Goal: Information Seeking & Learning: Learn about a topic

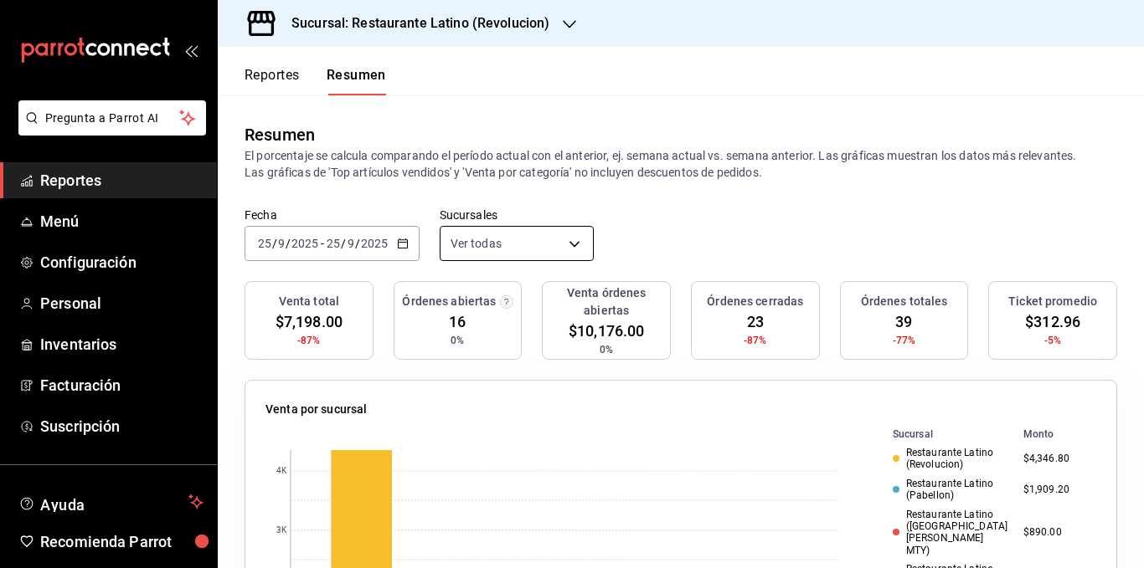
click at [501, 231] on body "Pregunta a Parrot AI Reportes Menú Configuración Personal Inventarios Facturaci…" at bounding box center [572, 284] width 1144 height 568
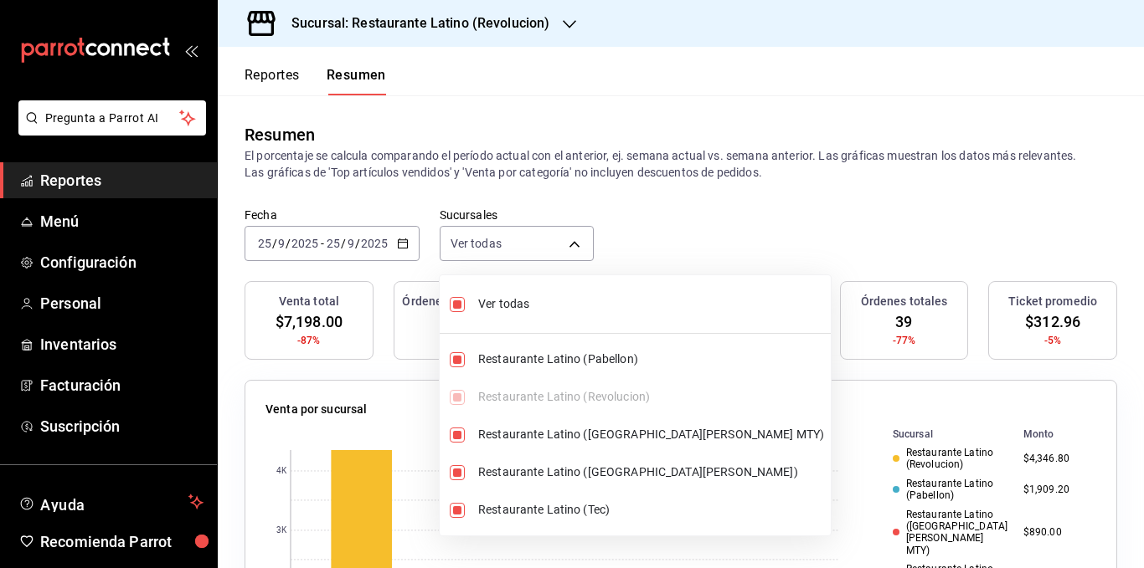
click at [501, 298] on span "Ver todas" at bounding box center [651, 305] width 346 height 18
type input "[object Object]"
checkbox input "false"
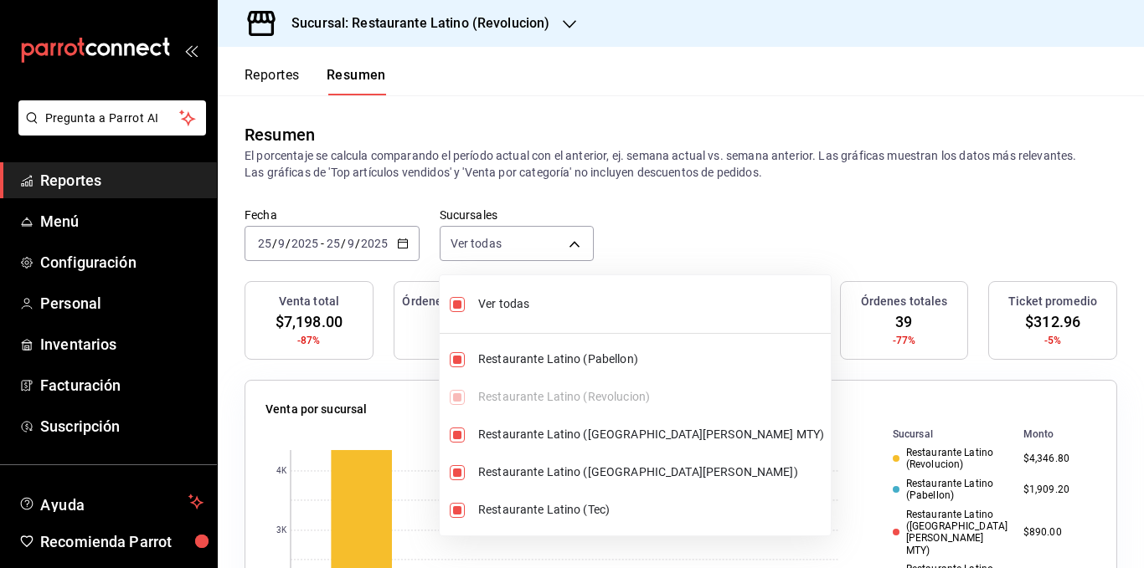
checkbox input "false"
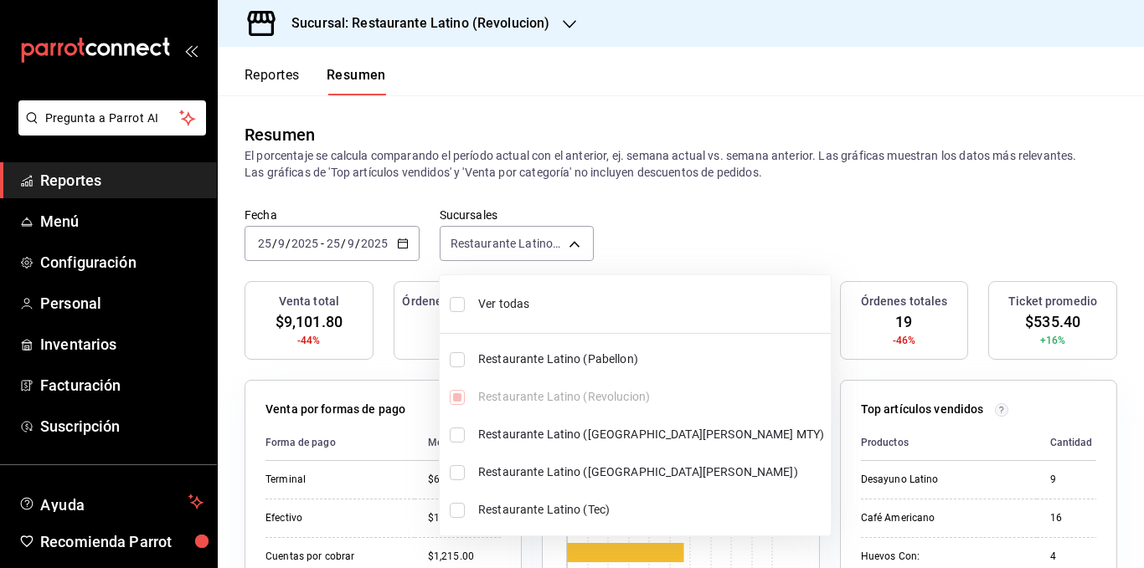
click at [501, 303] on span "Ver todas" at bounding box center [651, 305] width 346 height 18
type input "[object Object],[object Object],[object Object],[object Object],[object Object]"
checkbox input "true"
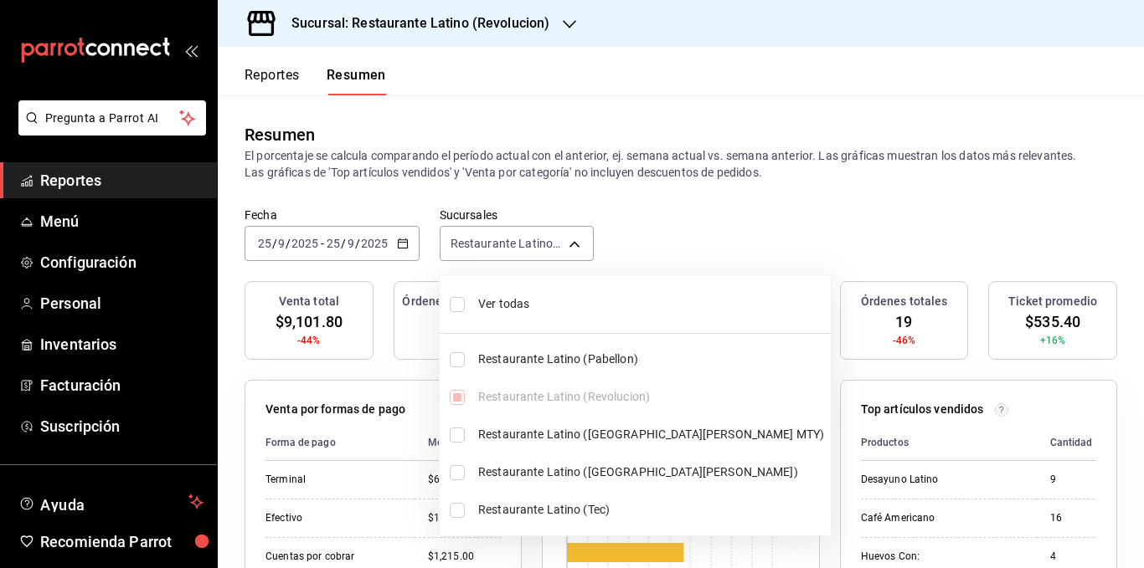
checkbox input "true"
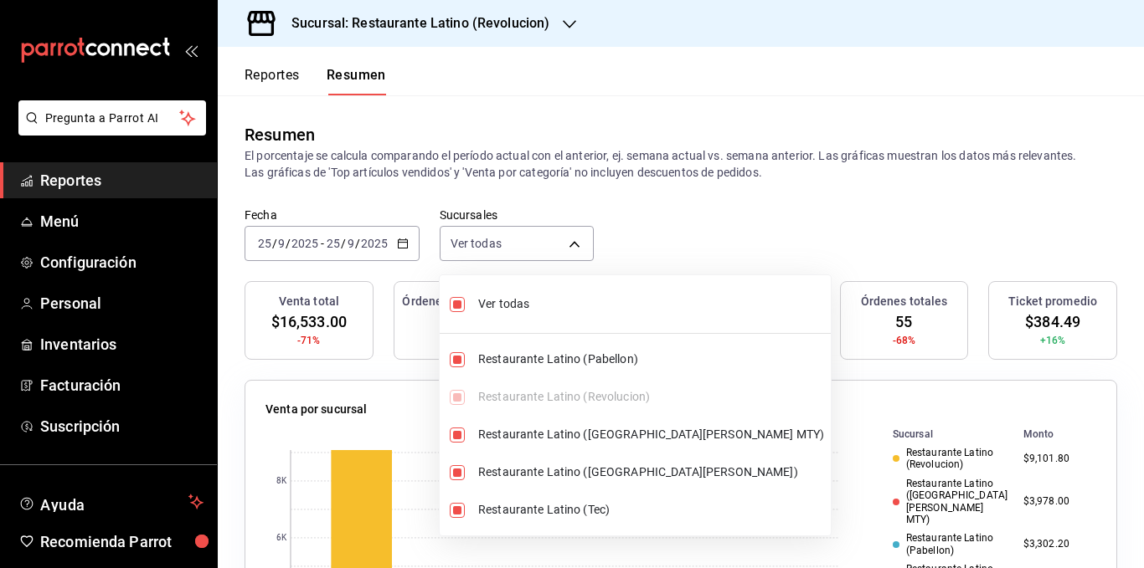
click at [576, 150] on div at bounding box center [572, 284] width 1144 height 568
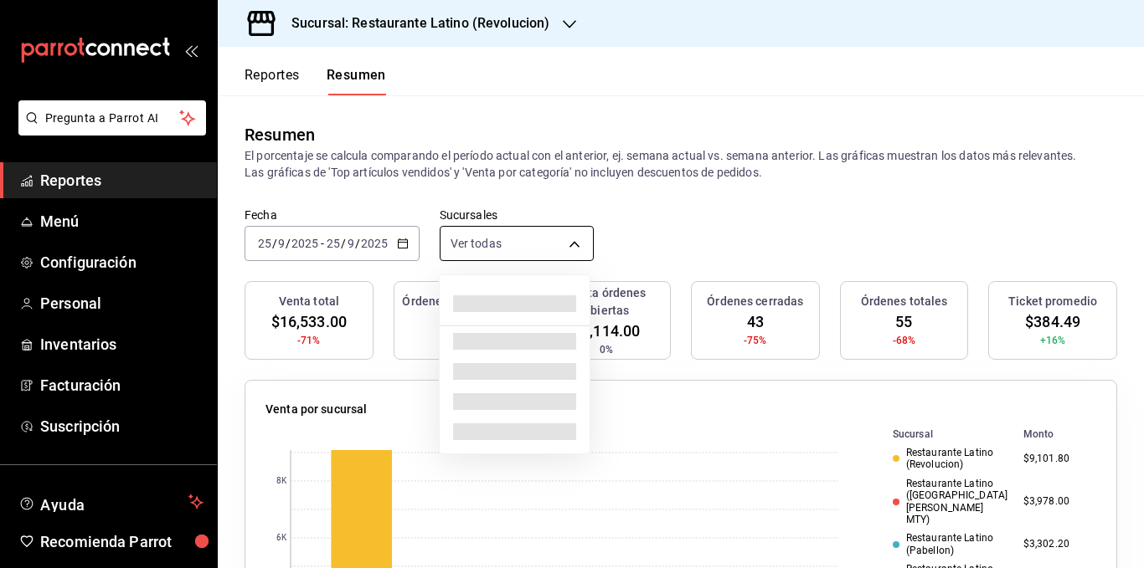
click at [541, 245] on body "Pregunta a Parrot AI Reportes Menú Configuración Personal Inventarios Facturaci…" at bounding box center [572, 284] width 1144 height 568
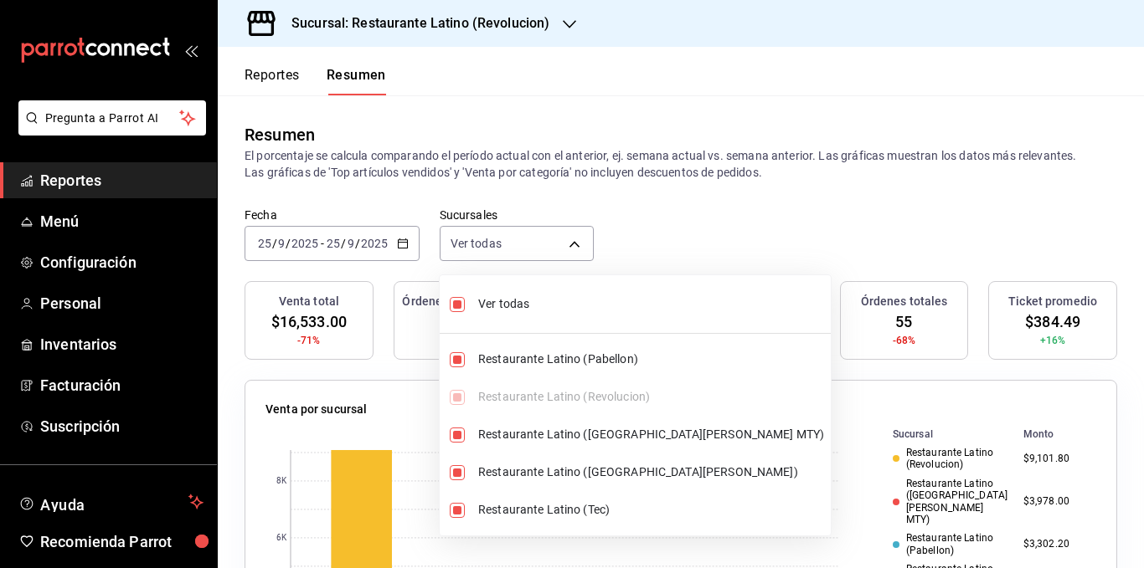
click at [517, 302] on span "Ver todas" at bounding box center [651, 305] width 346 height 18
type input "[object Object]"
checkbox input "false"
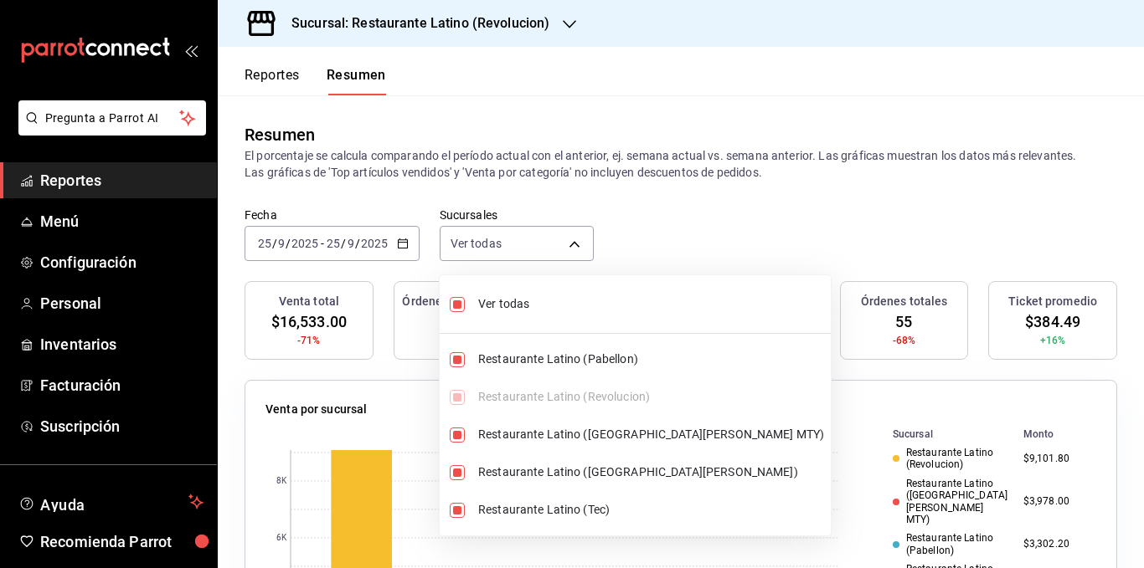
checkbox input "false"
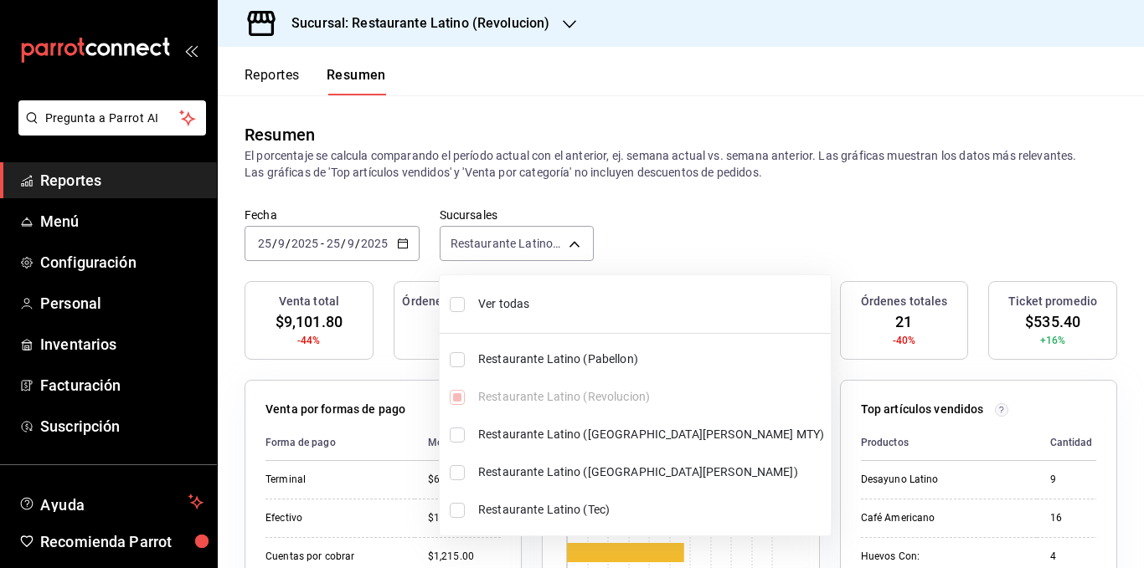
click at [509, 302] on span "Ver todas" at bounding box center [651, 305] width 346 height 18
type input "[object Object],[object Object],[object Object],[object Object],[object Object]"
checkbox input "true"
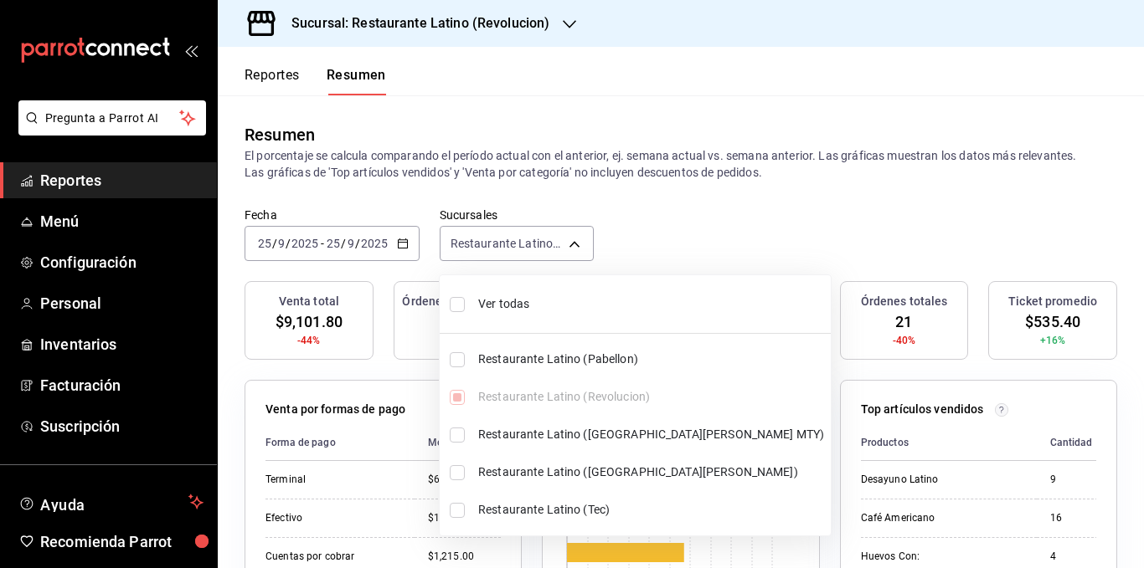
checkbox input "true"
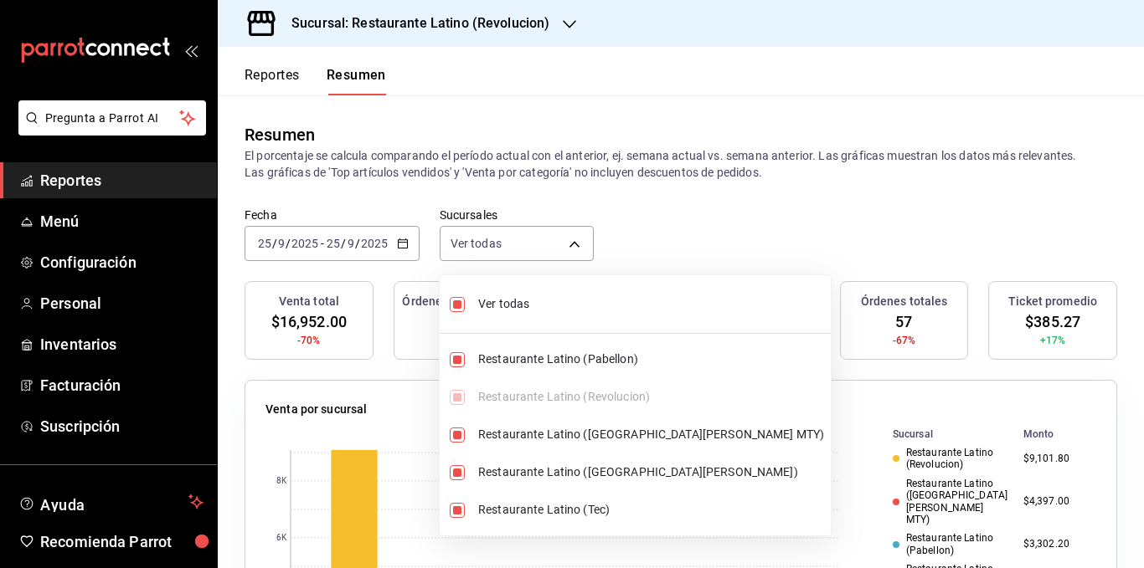
click at [527, 159] on div at bounding box center [572, 284] width 1144 height 568
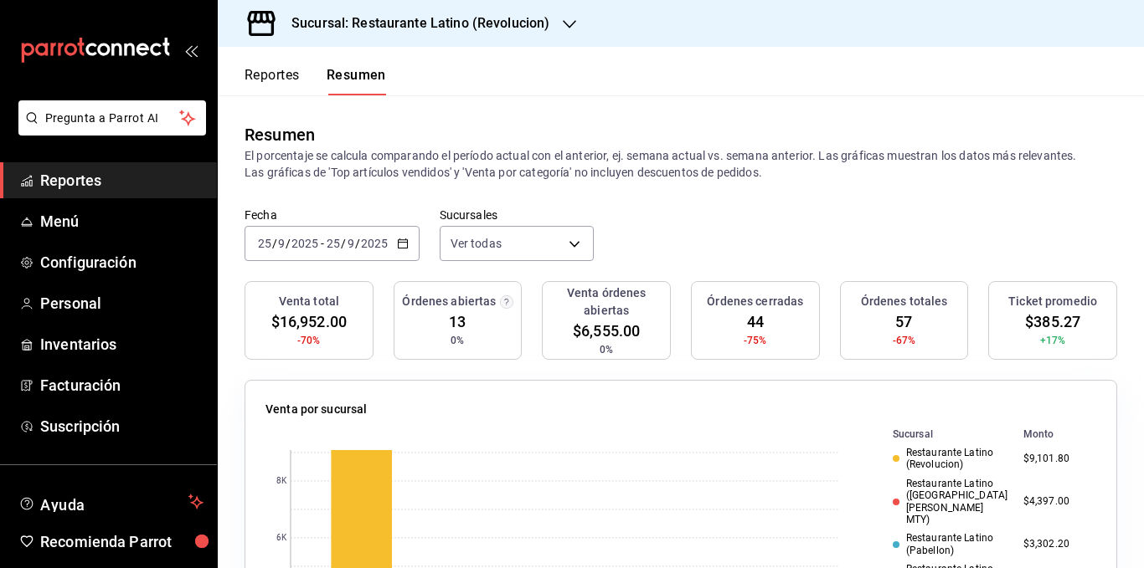
click at [602, 164] on p "El porcentaje se calcula comparando el período actual con el anterior, ej. sema…" at bounding box center [680, 163] width 872 height 33
drag, startPoint x: 635, startPoint y: 206, endPoint x: 635, endPoint y: 178, distance: 27.6
click at [635, 204] on div "Resumen El porcentaje se calcula comparando el período actual con el anterior, …" at bounding box center [681, 151] width 926 height 112
click at [628, 171] on p "El porcentaje se calcula comparando el período actual con el anterior, ej. sema…" at bounding box center [680, 163] width 872 height 33
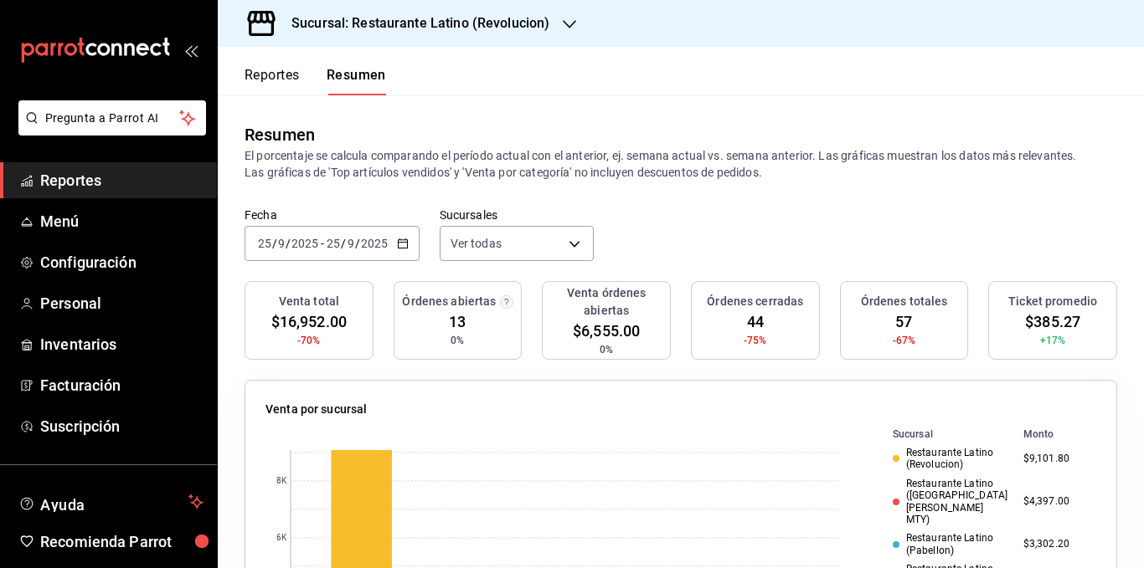
click at [657, 170] on p "El porcentaje se calcula comparando el período actual con el anterior, ej. sema…" at bounding box center [680, 163] width 872 height 33
click at [658, 155] on p "El porcentaje se calcula comparando el período actual con el anterior, ej. sema…" at bounding box center [680, 163] width 872 height 33
click at [681, 155] on p "El porcentaje se calcula comparando el período actual con el anterior, ej. sema…" at bounding box center [680, 163] width 872 height 33
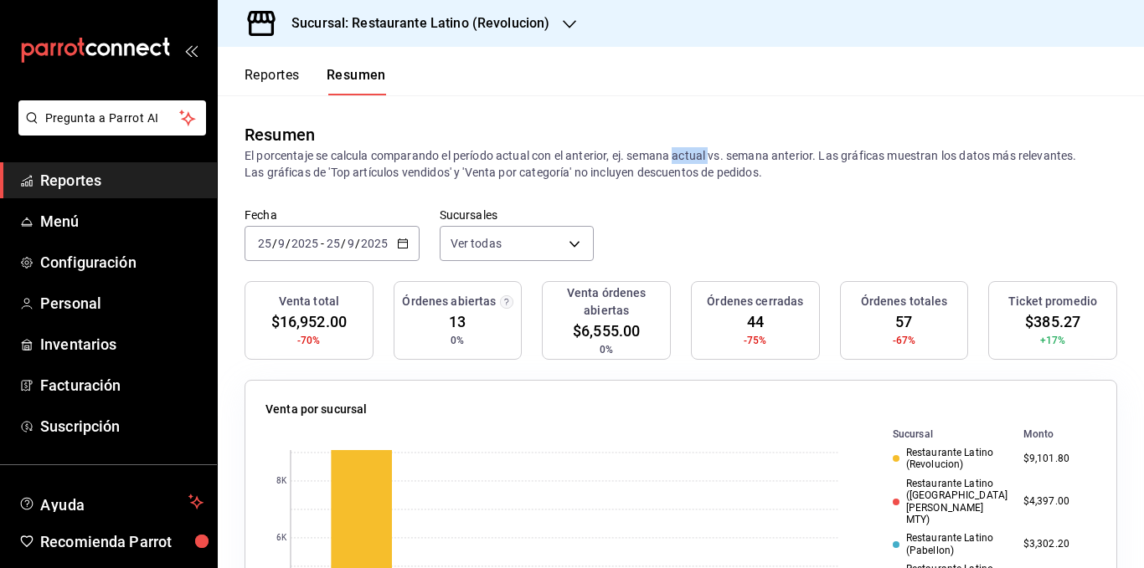
click at [681, 155] on p "El porcentaje se calcula comparando el período actual con el anterior, ej. sema…" at bounding box center [680, 163] width 872 height 33
click at [753, 155] on p "El porcentaje se calcula comparando el período actual con el anterior, ej. sema…" at bounding box center [680, 163] width 872 height 33
click at [797, 154] on p "El porcentaje se calcula comparando el período actual con el anterior, ej. sema…" at bounding box center [680, 163] width 872 height 33
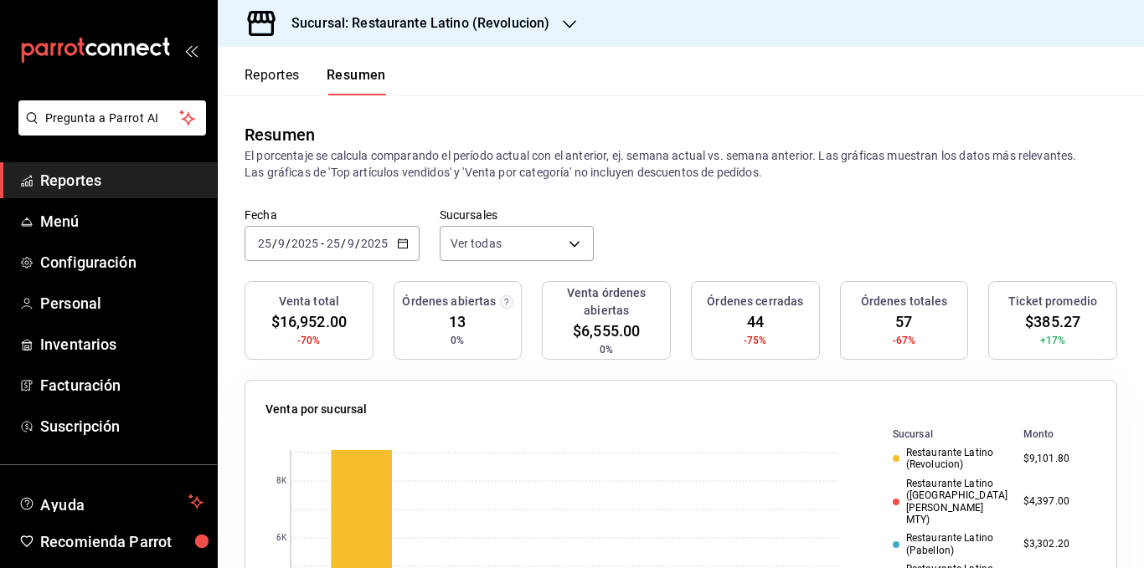
click at [861, 153] on p "El porcentaje se calcula comparando el período actual con el anterior, ej. sema…" at bounding box center [680, 163] width 872 height 33
click at [899, 153] on p "El porcentaje se calcula comparando el período actual con el anterior, ej. sema…" at bounding box center [680, 163] width 872 height 33
click at [968, 150] on p "El porcentaje se calcula comparando el período actual con el anterior, ej. sema…" at bounding box center [680, 163] width 872 height 33
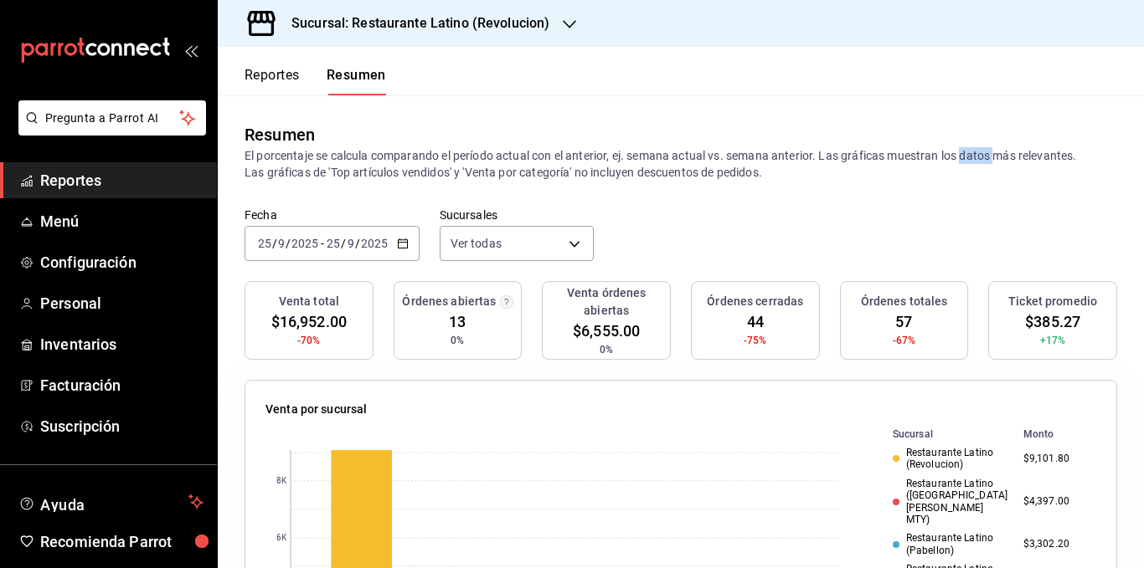
click at [968, 150] on p "El porcentaje se calcula comparando el período actual con el anterior, ej. sema…" at bounding box center [680, 163] width 872 height 33
click at [1005, 154] on p "El porcentaje se calcula comparando el período actual con el anterior, ej. sema…" at bounding box center [680, 163] width 872 height 33
click at [1048, 152] on p "El porcentaje se calcula comparando el período actual con el anterior, ej. sema…" at bounding box center [680, 163] width 872 height 33
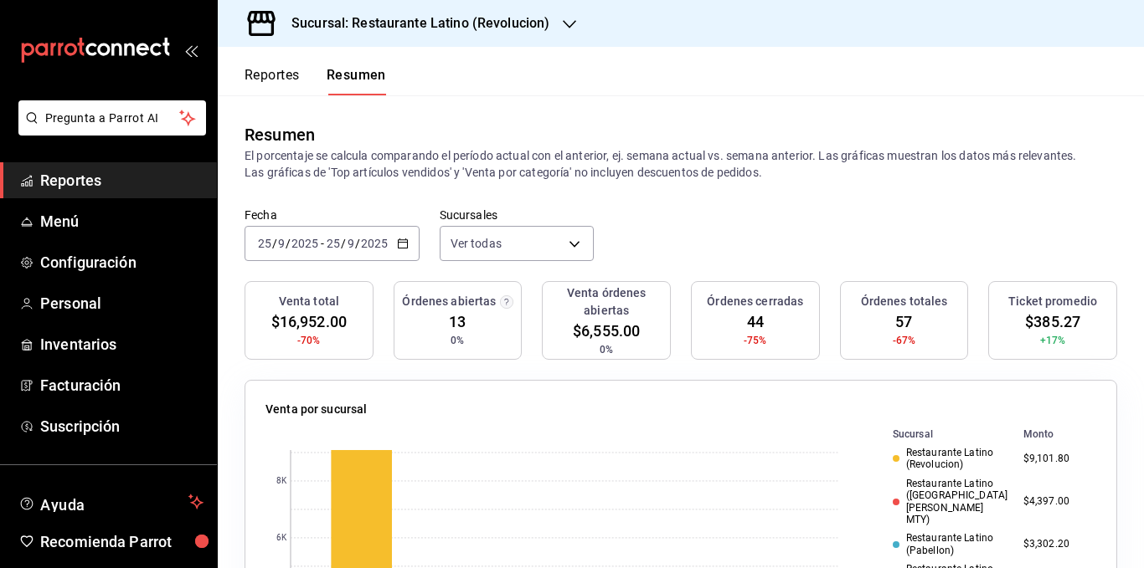
click at [951, 152] on p "El porcentaje se calcula comparando el período actual con el anterior, ej. sema…" at bounding box center [680, 163] width 872 height 33
click at [836, 154] on p "El porcentaje se calcula comparando el período actual con el anterior, ej. sema…" at bounding box center [680, 163] width 872 height 33
click at [609, 169] on p "El porcentaje se calcula comparando el período actual con el anterior, ej. sema…" at bounding box center [680, 163] width 872 height 33
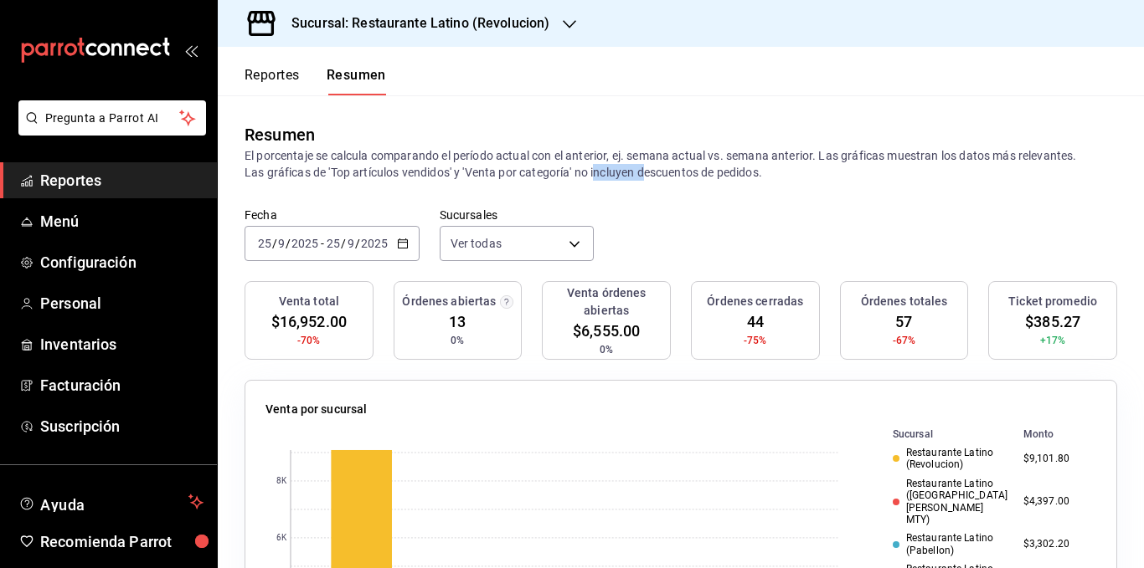
click at [609, 169] on p "El porcentaje se calcula comparando el período actual con el anterior, ej. sema…" at bounding box center [680, 163] width 872 height 33
click at [647, 169] on p "El porcentaje se calcula comparando el período actual con el anterior, ej. sema…" at bounding box center [680, 163] width 872 height 33
click at [711, 166] on p "El porcentaje se calcula comparando el período actual con el anterior, ej. sema…" at bounding box center [680, 163] width 872 height 33
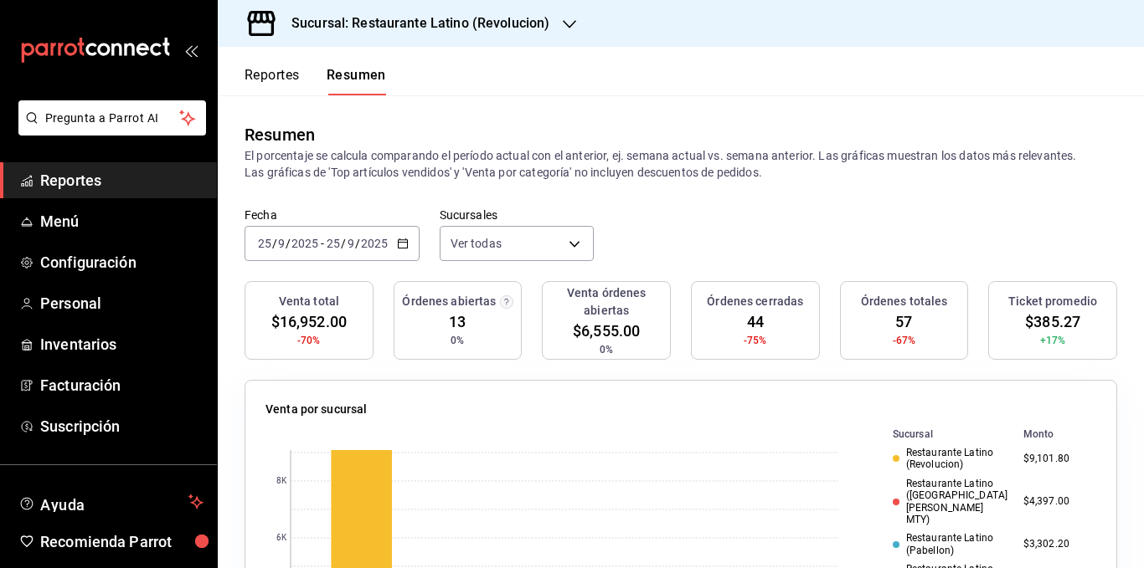
click at [728, 166] on p "El porcentaje se calcula comparando el período actual con el anterior, ej. sema…" at bounding box center [680, 163] width 872 height 33
click at [582, 171] on p "El porcentaje se calcula comparando el período actual con el anterior, ej. sema…" at bounding box center [680, 163] width 872 height 33
click at [548, 173] on p "El porcentaje se calcula comparando el período actual con el anterior, ej. sema…" at bounding box center [680, 163] width 872 height 33
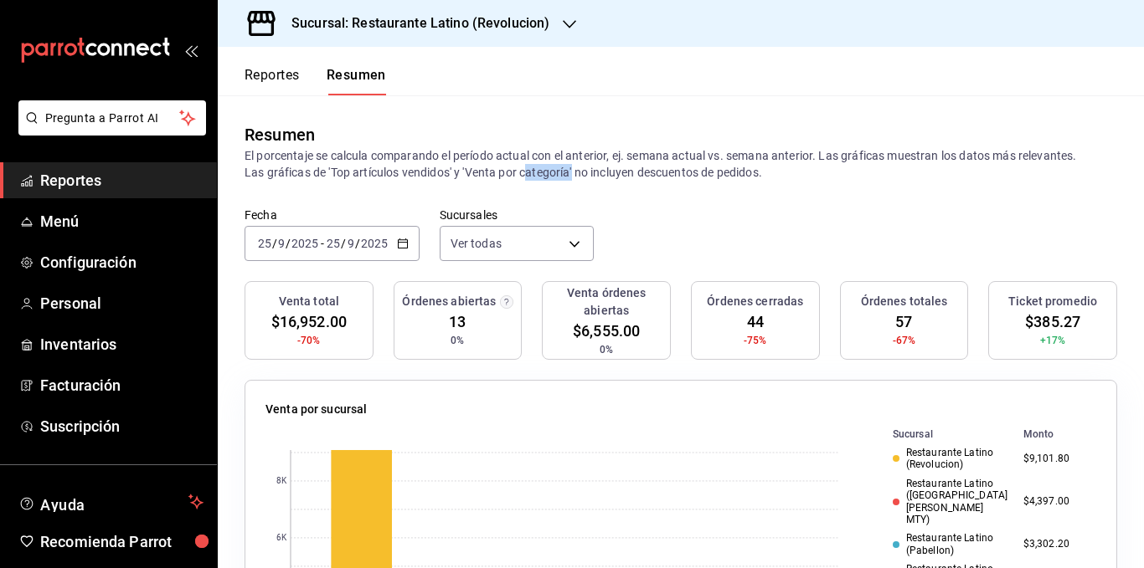
click at [548, 173] on p "El porcentaje se calcula comparando el período actual con el anterior, ej. sema…" at bounding box center [680, 163] width 872 height 33
click at [512, 175] on p "El porcentaje se calcula comparando el período actual con el anterior, ej. sema…" at bounding box center [680, 163] width 872 height 33
click at [493, 172] on p "El porcentaje se calcula comparando el período actual con el anterior, ej. sema…" at bounding box center [680, 163] width 872 height 33
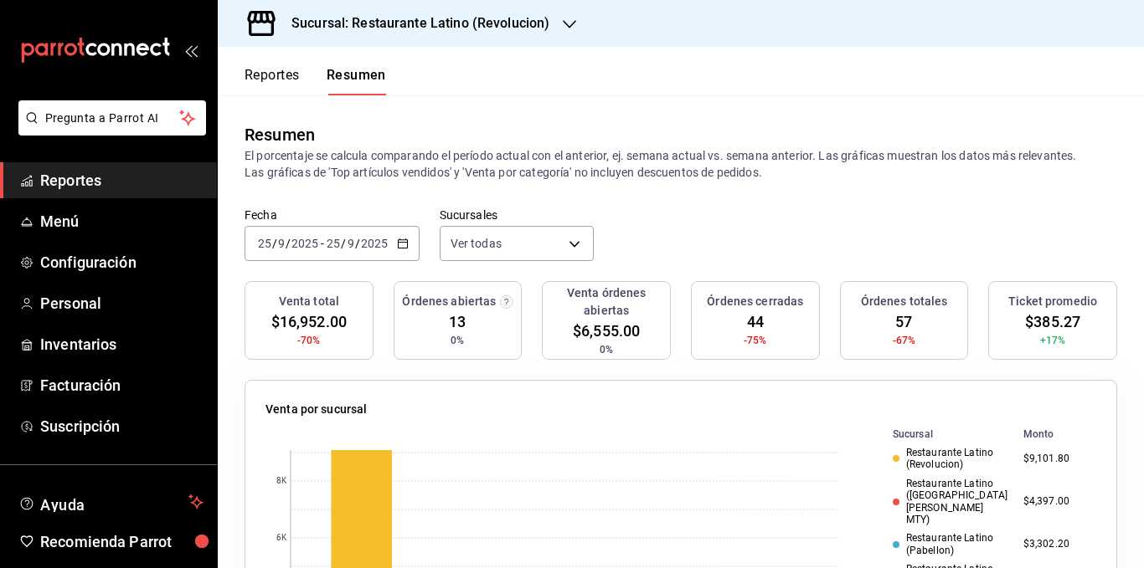
click at [405, 165] on p "El porcentaje se calcula comparando el período actual con el anterior, ej. sema…" at bounding box center [680, 163] width 872 height 33
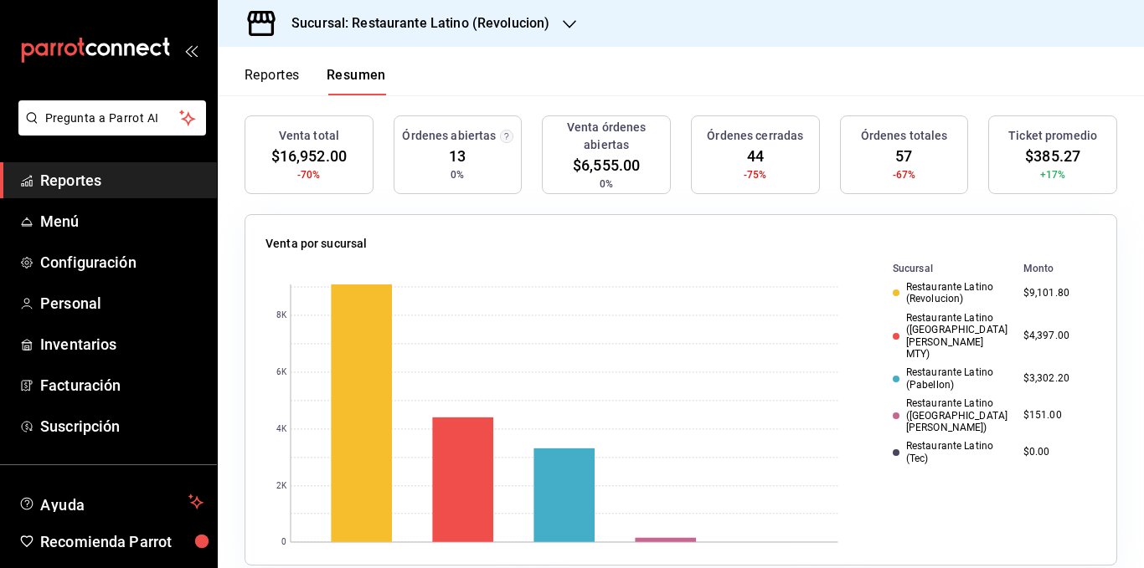
scroll to position [167, 0]
click at [938, 396] on div "Restaurante Latino ([GEOGRAPHIC_DATA][PERSON_NAME])" at bounding box center [950, 414] width 117 height 36
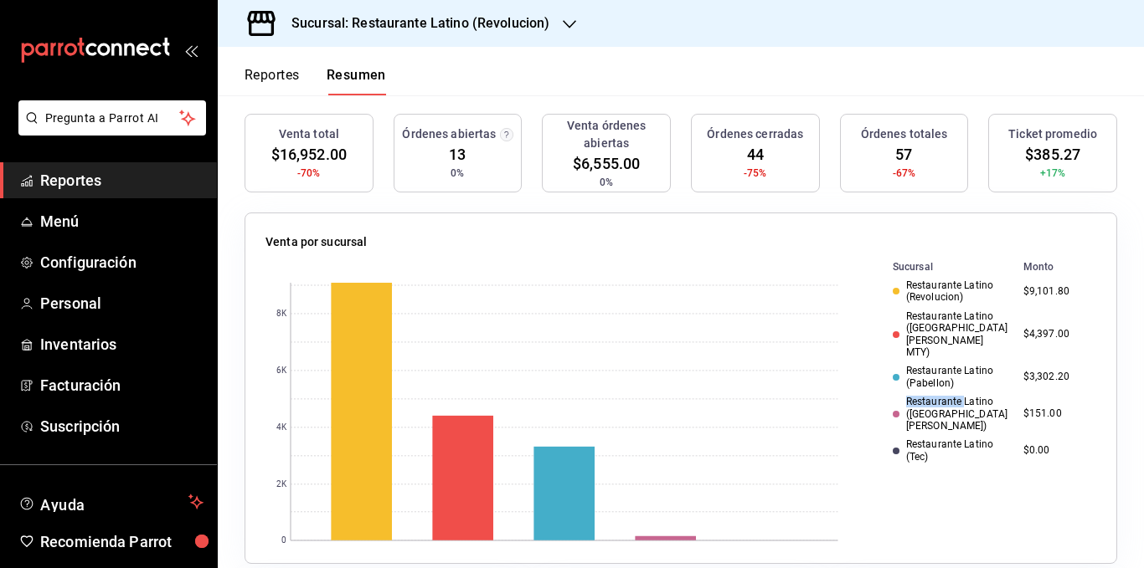
click at [938, 396] on div "Restaurante Latino ([GEOGRAPHIC_DATA][PERSON_NAME])" at bounding box center [950, 414] width 117 height 36
click at [736, 324] on rect at bounding box center [551, 412] width 573 height 308
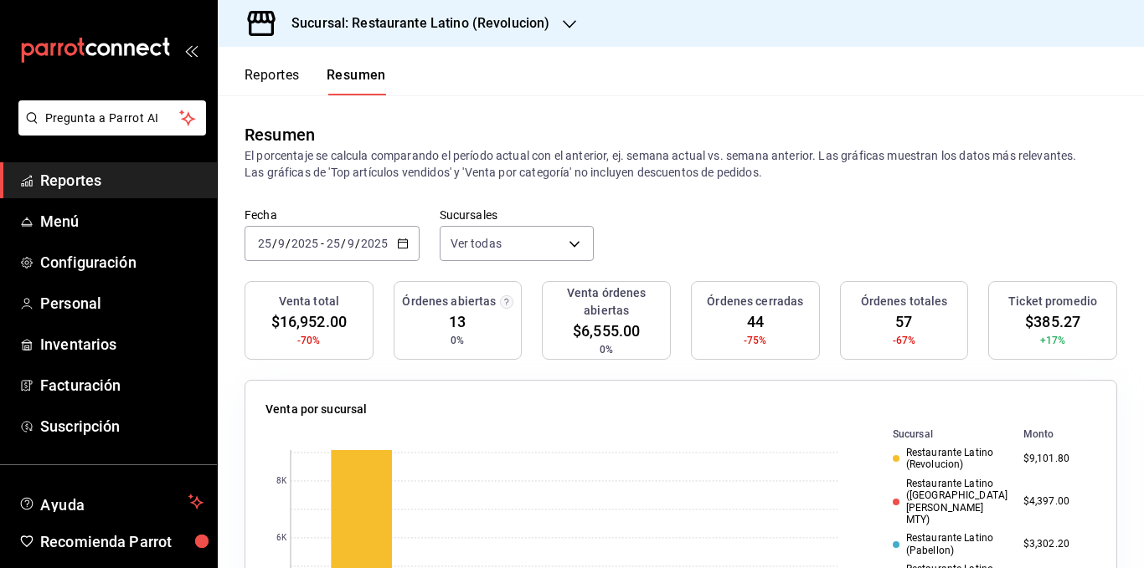
click at [680, 178] on p "El porcentaje se calcula comparando el período actual con el anterior, ej. sema…" at bounding box center [680, 163] width 872 height 33
click at [751, 447] on rect at bounding box center [551, 579] width 573 height 308
click at [818, 363] on div "Venta por sucursal 0 2K 4K 6K 8K Sucursal Monto Restaurante Latino (Revolucion)…" at bounding box center [670, 546] width 892 height 372
click at [819, 323] on div "Venta total $16,952.00 -70% Órdenes abiertas 13 0% Venta órdenes abiertas $6,55…" at bounding box center [680, 330] width 872 height 99
click at [819, 287] on div "Venta total $16,952.00 -70% Órdenes abiertas 13 0% Venta órdenes abiertas $6,55…" at bounding box center [680, 330] width 872 height 99
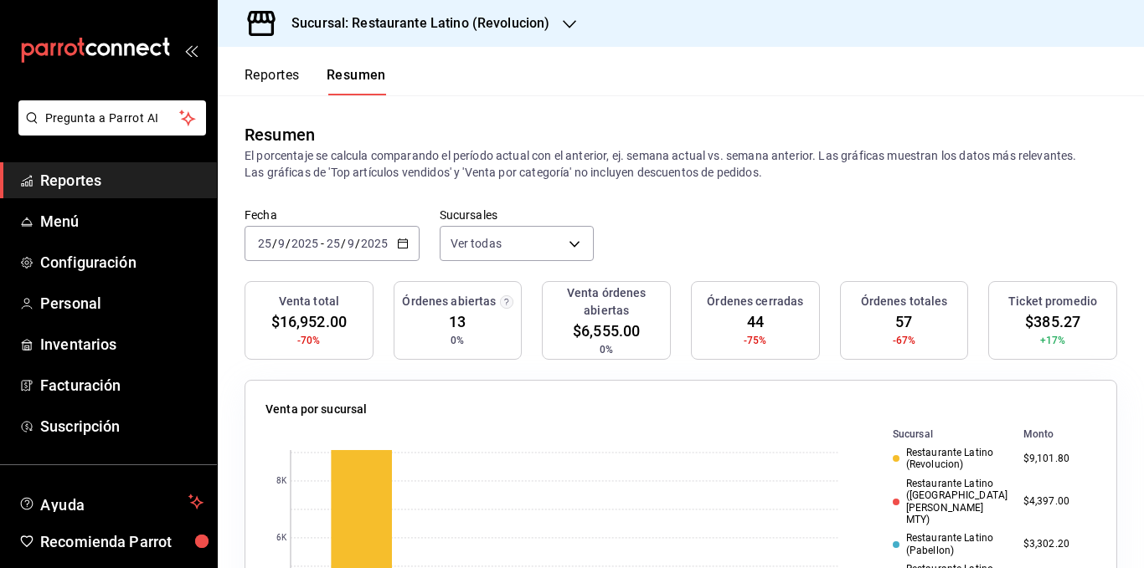
click at [815, 262] on div "Fecha [DATE] [DATE] - [DATE] [DATE] Sucursales Ver todas [object Object],[objec…" at bounding box center [681, 245] width 926 height 74
click at [821, 285] on div "Venta total $16,952.00 -70% Órdenes abiertas 13 0% Venta órdenes abiertas $6,55…" at bounding box center [680, 330] width 872 height 99
click at [821, 324] on div "Venta total $16,952.00 -70% Órdenes abiertas 13 0% Venta órdenes abiertas $6,55…" at bounding box center [680, 330] width 872 height 99
click at [820, 356] on div "Venta total $16,952.00 -70% Órdenes abiertas 13 0% Venta órdenes abiertas $6,55…" at bounding box center [680, 330] width 872 height 99
drag, startPoint x: 821, startPoint y: 316, endPoint x: 821, endPoint y: 301, distance: 15.9
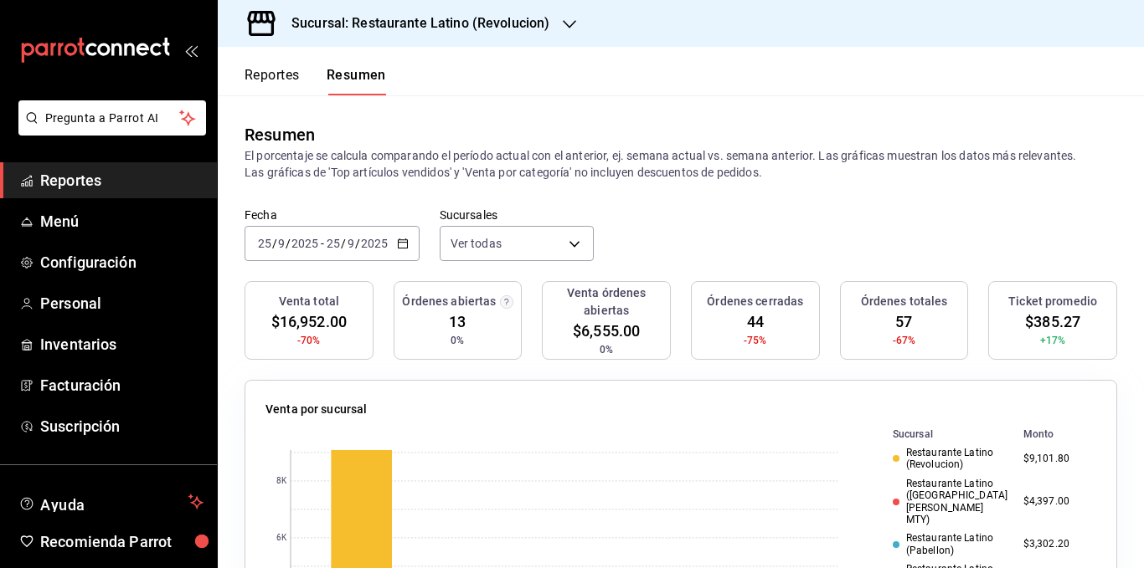
click at [821, 314] on div "Venta total $16,952.00 -70% Órdenes abiertas 13 0% Venta órdenes abiertas $6,55…" at bounding box center [680, 330] width 872 height 99
click at [822, 284] on div "Venta total $16,952.00 -70% Órdenes abiertas 13 0% Venta órdenes abiertas $6,55…" at bounding box center [680, 330] width 872 height 99
click at [822, 252] on div "Fecha [DATE] [DATE] - [DATE] [DATE] Sucursales Ver todas [object Object],[objec…" at bounding box center [681, 245] width 926 height 74
click at [820, 280] on div "Fecha [DATE] [DATE] - [DATE] [DATE] Sucursales Ver todas [object Object],[objec…" at bounding box center [681, 245] width 926 height 74
click at [820, 301] on div "Venta total $16,952.00 -70% Órdenes abiertas 13 0% Venta órdenes abiertas $6,55…" at bounding box center [680, 330] width 872 height 99
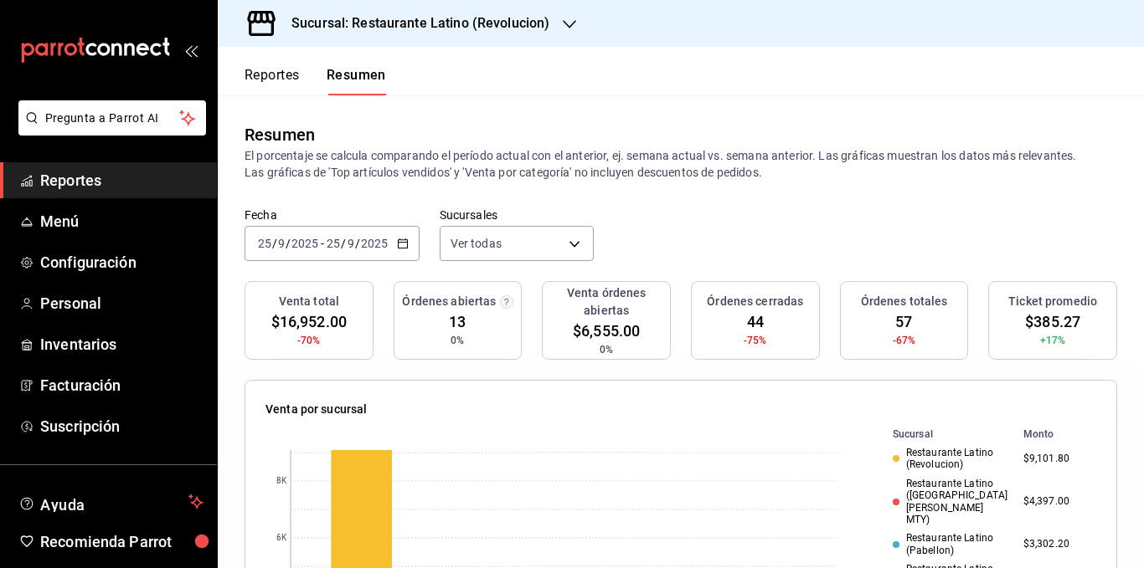
click at [820, 319] on div "Venta total $16,952.00 -70% Órdenes abiertas 13 0% Venta órdenes abiertas $6,55…" at bounding box center [680, 330] width 872 height 99
click at [815, 340] on div "Venta total $16,952.00 -70% Órdenes abiertas 13 0% Venta órdenes abiertas $6,55…" at bounding box center [680, 330] width 872 height 99
click at [821, 355] on div "Venta total $16,952.00 -70% Órdenes abiertas 13 0% Venta órdenes abiertas $6,55…" at bounding box center [680, 330] width 872 height 99
click at [797, 369] on div "Venta por sucursal 0 2K 4K 6K 8K Sucursal Monto Restaurante Latino (Revolucion)…" at bounding box center [670, 546] width 892 height 372
click at [820, 357] on div "Venta total $16,952.00 -70% Órdenes abiertas 13 0% Venta órdenes abiertas $6,55…" at bounding box center [680, 330] width 872 height 99
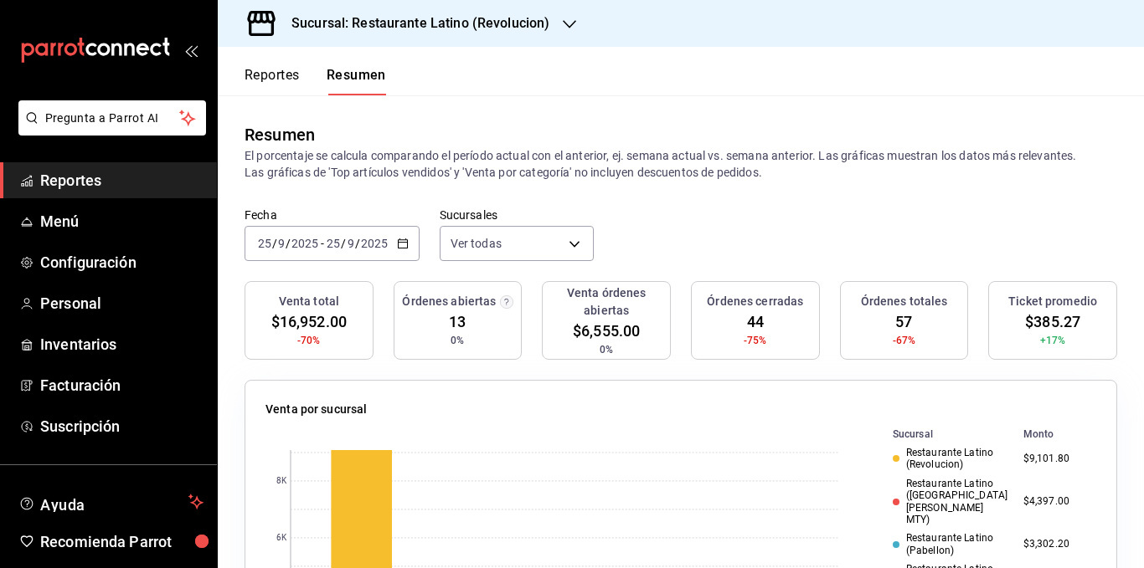
click at [822, 316] on div "Venta total $16,952.00 -70% Órdenes abiertas 13 0% Venta órdenes abiertas $6,55…" at bounding box center [680, 330] width 872 height 99
click at [823, 283] on div "Venta total $16,952.00 -70% Órdenes abiertas 13 0% Venta órdenes abiertas $6,55…" at bounding box center [680, 330] width 872 height 99
click at [969, 285] on div "Venta total $16,952.00 -70% Órdenes abiertas 13 0% Venta órdenes abiertas $6,55…" at bounding box center [680, 330] width 872 height 99
click at [966, 320] on div "Venta total $16,952.00 -70% Órdenes abiertas 13 0% Venta órdenes abiertas $6,55…" at bounding box center [680, 330] width 872 height 99
click at [967, 357] on div "Venta total $16,952.00 -70% Órdenes abiertas 13 0% Venta órdenes abiertas $6,55…" at bounding box center [680, 330] width 872 height 99
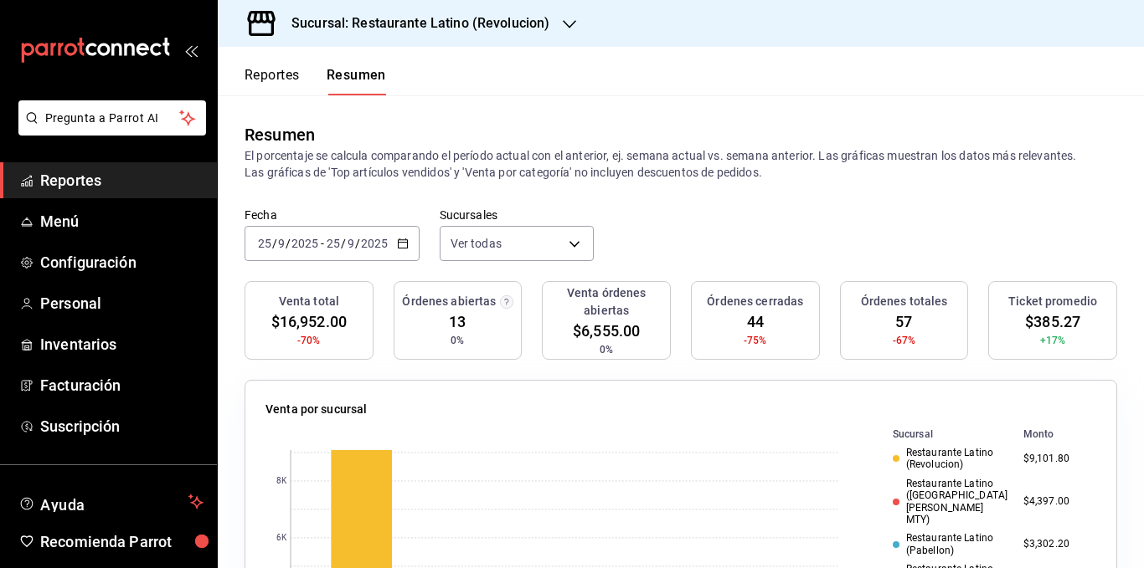
click at [968, 335] on div "Venta total $16,952.00 -70% Órdenes abiertas 13 0% Venta órdenes abiertas $6,55…" at bounding box center [680, 330] width 872 height 99
click at [970, 295] on div "Venta total $16,952.00 -70% Órdenes abiertas 13 0% Venta órdenes abiertas $6,55…" at bounding box center [680, 330] width 872 height 99
click at [870, 251] on div "Fecha [DATE] [DATE] - [DATE] [DATE] Sucursales Ver todas [object Object],[objec…" at bounding box center [681, 245] width 926 height 74
click at [659, 171] on p "El porcentaje se calcula comparando el período actual con el anterior, ej. sema…" at bounding box center [680, 163] width 872 height 33
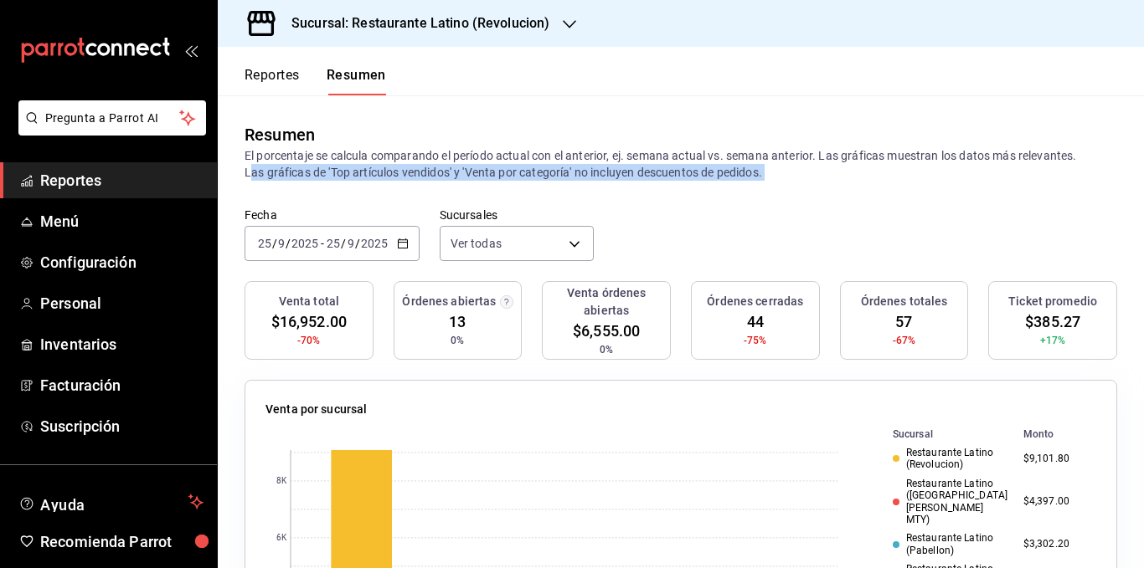
click at [659, 171] on p "El porcentaje se calcula comparando el período actual con el anterior, ej. sema…" at bounding box center [680, 163] width 872 height 33
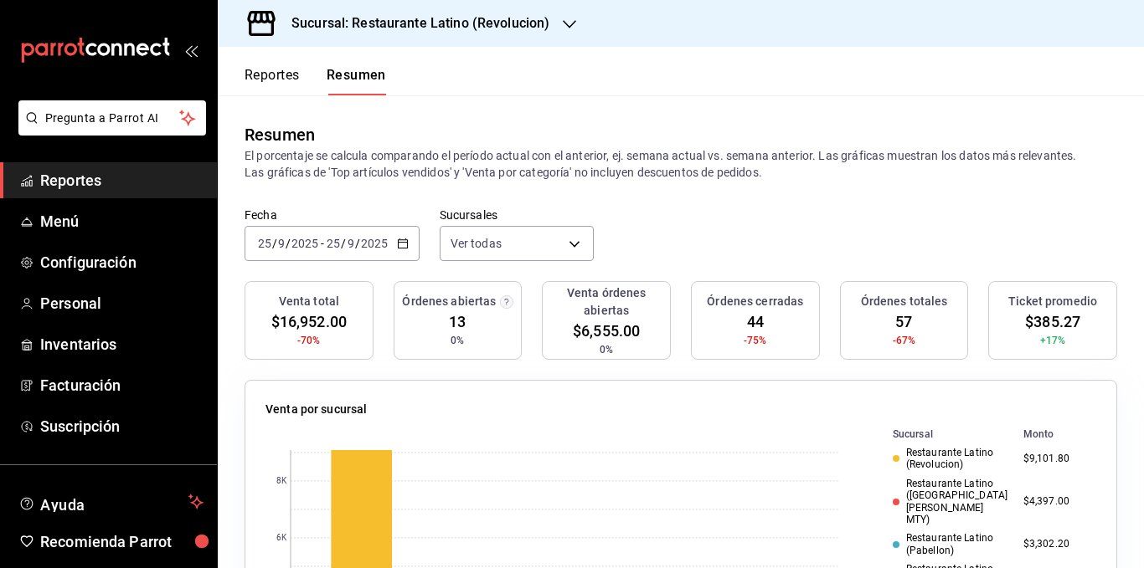
click at [650, 157] on p "El porcentaje se calcula comparando el período actual con el anterior, ej. sema…" at bounding box center [680, 163] width 872 height 33
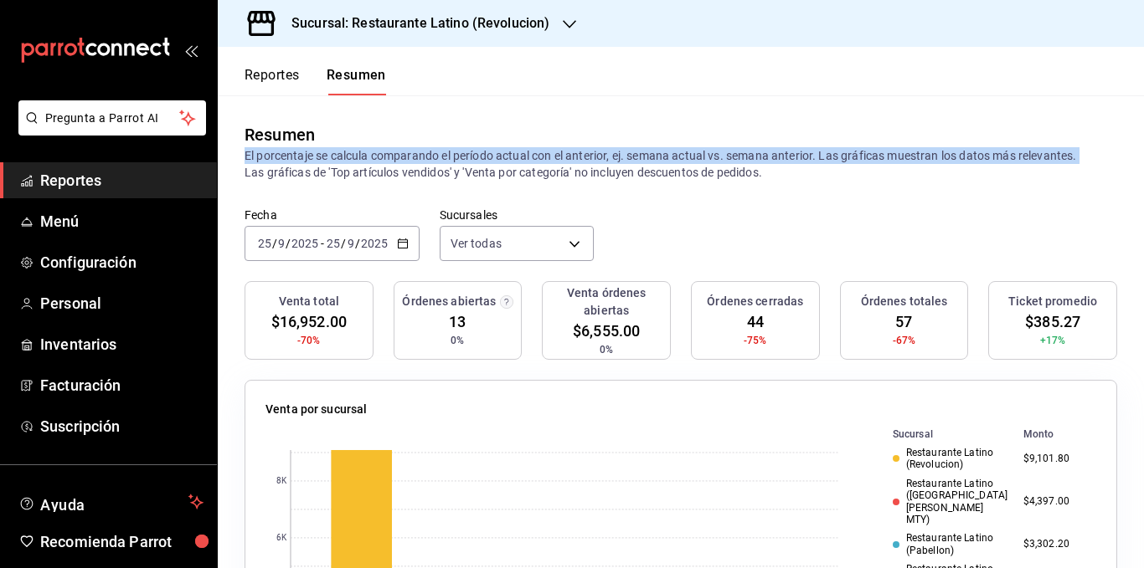
click at [650, 157] on p "El porcentaje se calcula comparando el período actual con el anterior, ej. sema…" at bounding box center [680, 163] width 872 height 33
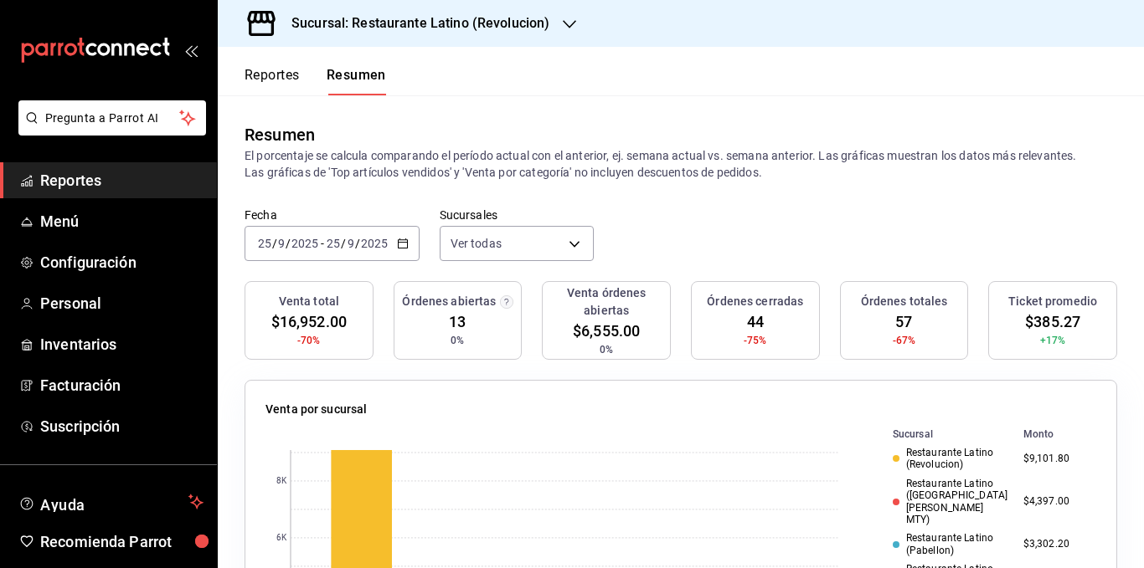
click at [588, 169] on p "El porcentaje se calcula comparando el período actual con el anterior, ej. sema…" at bounding box center [680, 163] width 872 height 33
click at [586, 169] on p "El porcentaje se calcula comparando el período actual con el anterior, ej. sema…" at bounding box center [680, 163] width 872 height 33
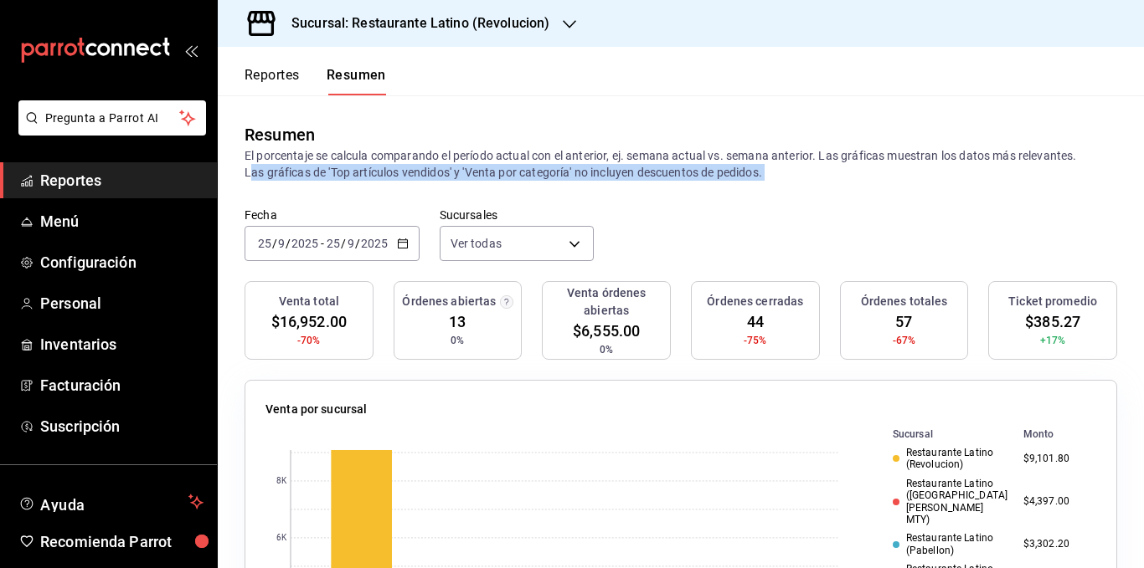
click at [586, 169] on p "El porcentaje se calcula comparando el período actual con el anterior, ej. sema…" at bounding box center [680, 163] width 872 height 33
click at [558, 175] on p "El porcentaje se calcula comparando el período actual con el anterior, ej. sema…" at bounding box center [680, 163] width 872 height 33
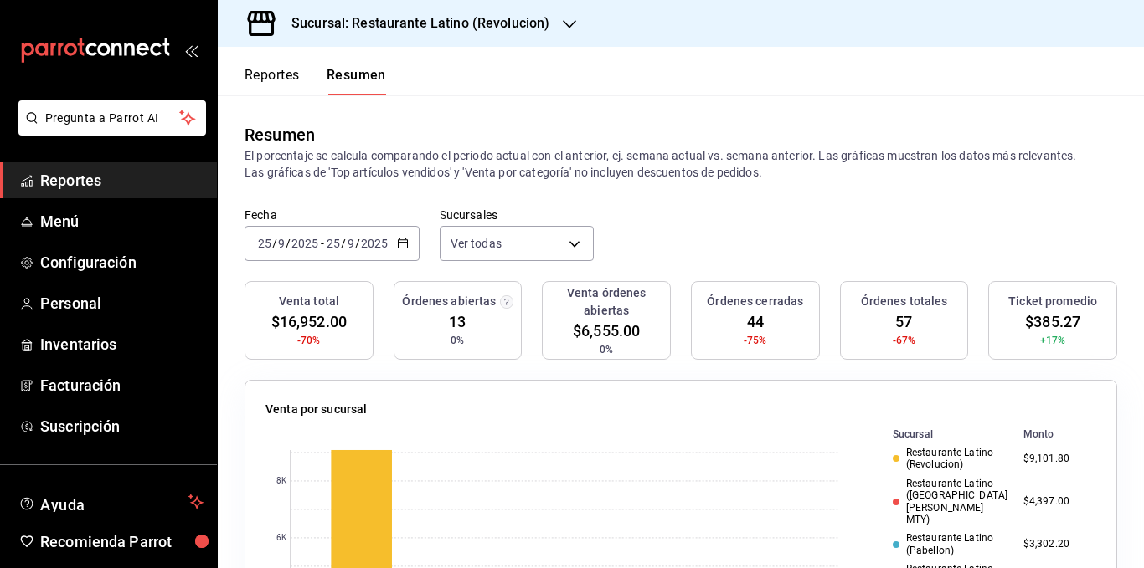
click at [549, 153] on p "El porcentaje se calcula comparando el período actual con el anterior, ej. sema…" at bounding box center [680, 163] width 872 height 33
click at [560, 152] on p "El porcentaje se calcula comparando el período actual con el anterior, ej. sema…" at bounding box center [680, 163] width 872 height 33
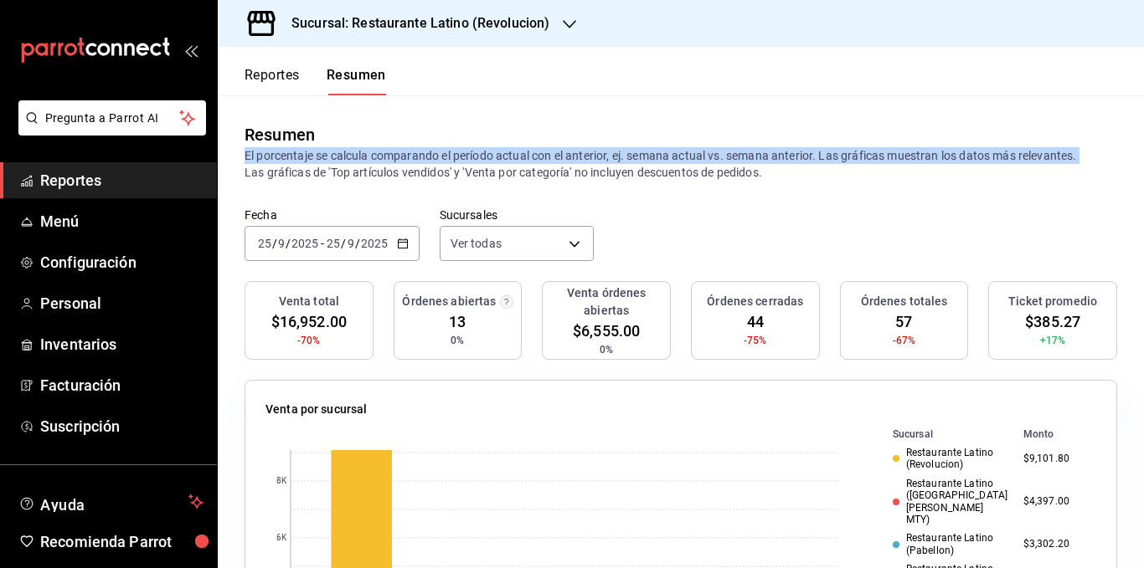
click at [560, 152] on p "El porcentaje se calcula comparando el período actual con el anterior, ej. sema…" at bounding box center [680, 163] width 872 height 33
click at [589, 152] on p "El porcentaje se calcula comparando el período actual con el anterior, ej. sema…" at bounding box center [680, 163] width 872 height 33
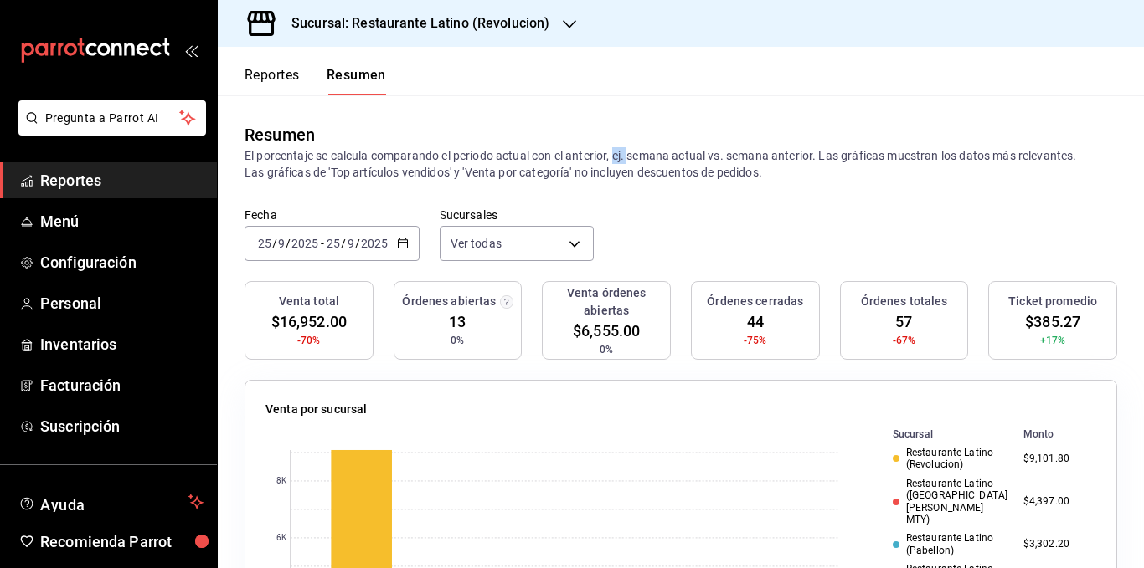
drag, startPoint x: 618, startPoint y: 152, endPoint x: 630, endPoint y: 153, distance: 12.6
click at [630, 153] on p "El porcentaje se calcula comparando el período actual con el anterior, ej. sema…" at bounding box center [680, 163] width 872 height 33
drag, startPoint x: 714, startPoint y: 154, endPoint x: 731, endPoint y: 154, distance: 16.7
click at [731, 154] on p "El porcentaje se calcula comparando el período actual con el anterior, ej. sema…" at bounding box center [680, 163] width 872 height 33
click at [825, 155] on p "El porcentaje se calcula comparando el período actual con el anterior, ej. sema…" at bounding box center [680, 163] width 872 height 33
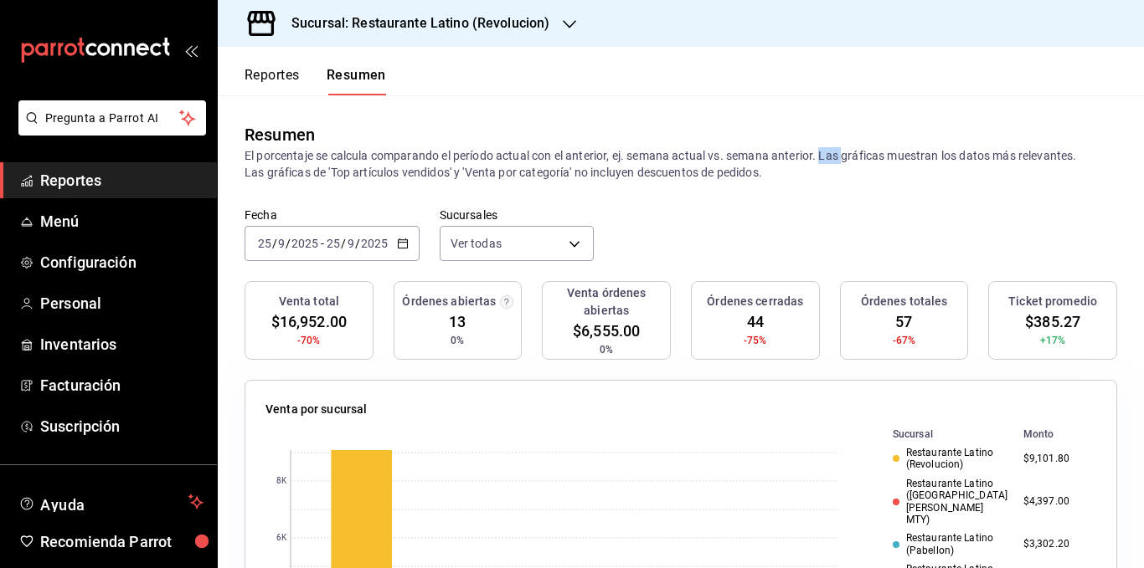
click at [825, 155] on p "El porcentaje se calcula comparando el período actual con el anterior, ej. sema…" at bounding box center [680, 163] width 872 height 33
click at [951, 152] on p "El porcentaje se calcula comparando el período actual con el anterior, ej. sema…" at bounding box center [680, 163] width 872 height 33
click at [1000, 157] on p "El porcentaje se calcula comparando el período actual con el anterior, ej. sema…" at bounding box center [680, 163] width 872 height 33
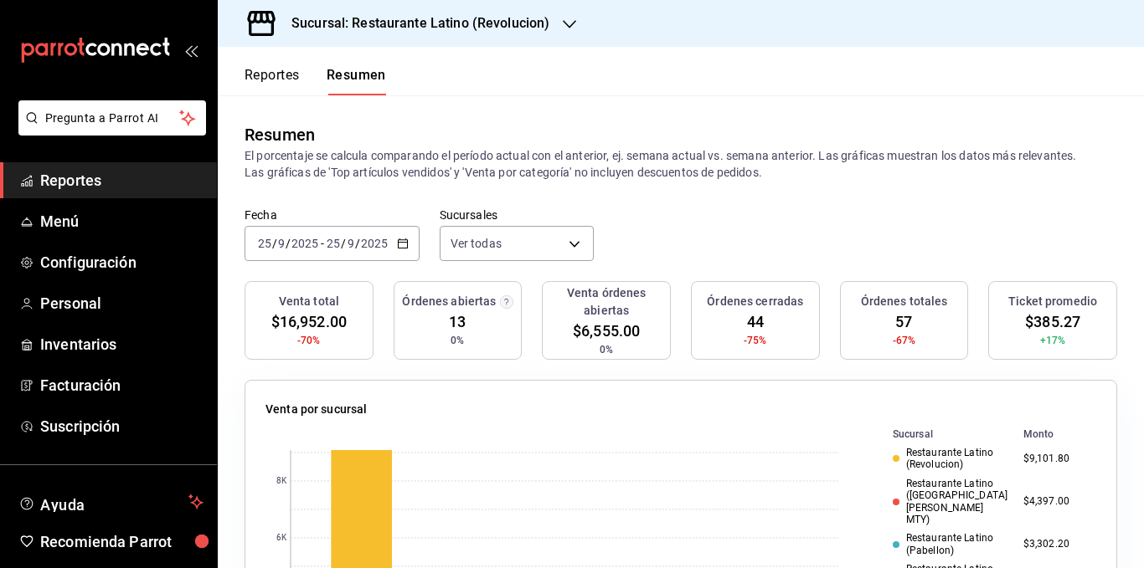
click at [969, 167] on p "El porcentaje se calcula comparando el período actual con el anterior, ej. sema…" at bounding box center [680, 163] width 872 height 33
click at [617, 173] on p "El porcentaje se calcula comparando el período actual con el anterior, ej. sema…" at bounding box center [680, 163] width 872 height 33
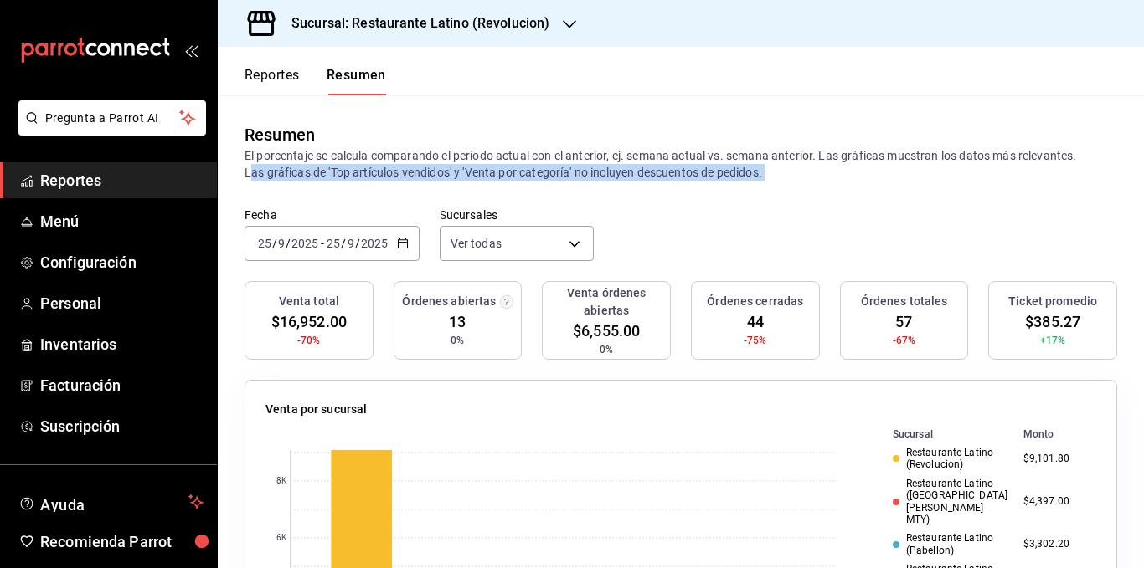
click at [617, 173] on p "El porcentaje se calcula comparando el período actual con el anterior, ej. sema…" at bounding box center [680, 163] width 872 height 33
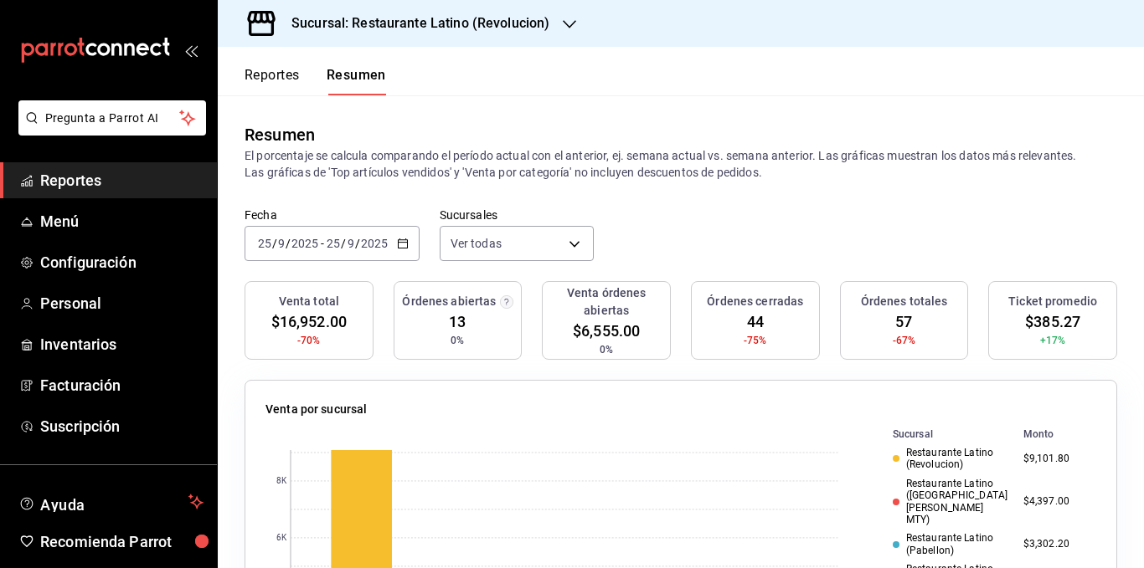
click at [649, 156] on p "El porcentaje se calcula comparando el período actual con el anterior, ej. sema…" at bounding box center [680, 163] width 872 height 33
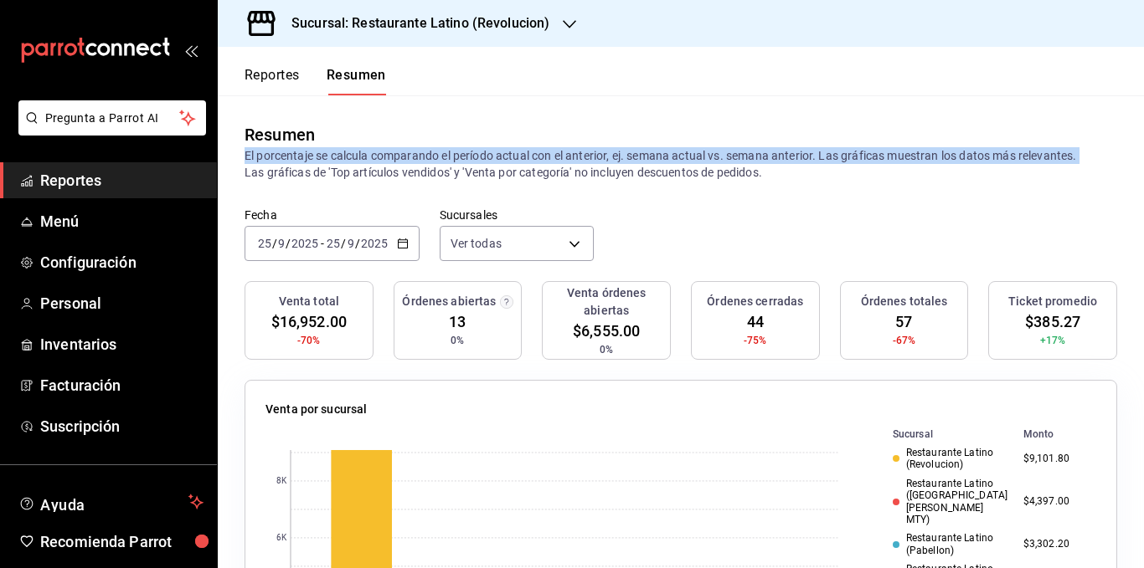
click at [649, 156] on p "El porcentaje se calcula comparando el período actual con el anterior, ej. sema…" at bounding box center [680, 163] width 872 height 33
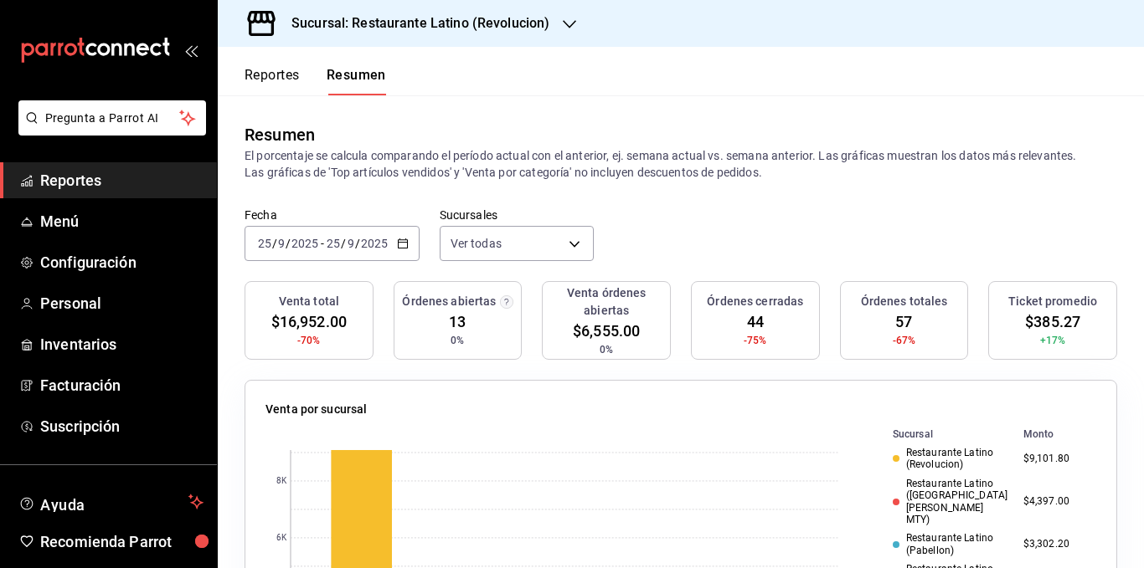
click at [618, 180] on p "El porcentaje se calcula comparando el período actual con el anterior, ej. sema…" at bounding box center [680, 163] width 872 height 33
click at [565, 245] on body "Pregunta a Parrot AI Reportes Menú Configuración Personal Inventarios Facturaci…" at bounding box center [572, 284] width 1144 height 568
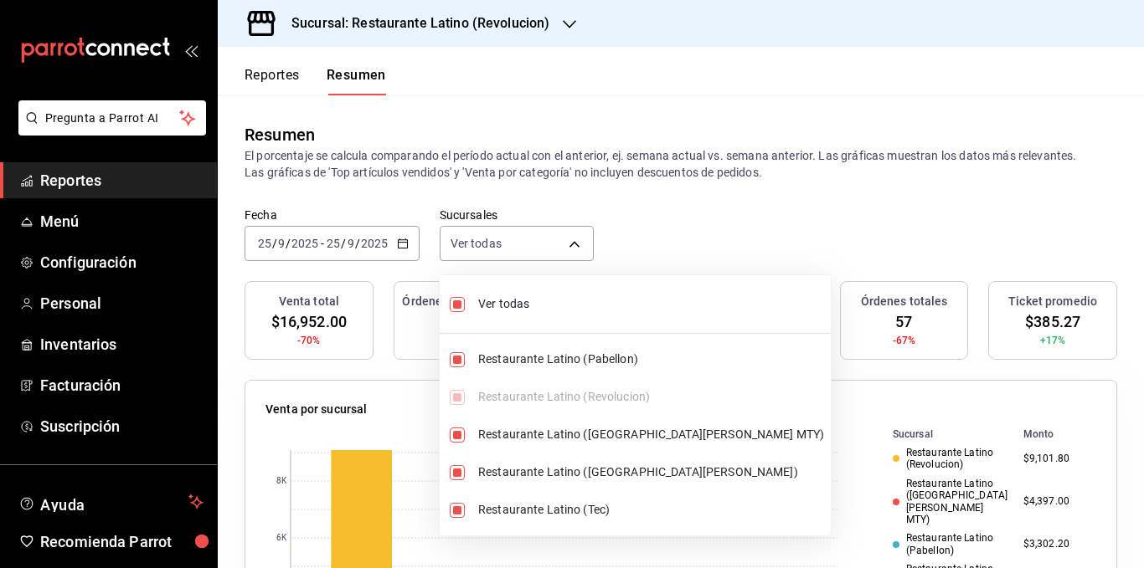
click at [525, 302] on span "Ver todas" at bounding box center [651, 305] width 346 height 18
type input "[object Object]"
checkbox input "false"
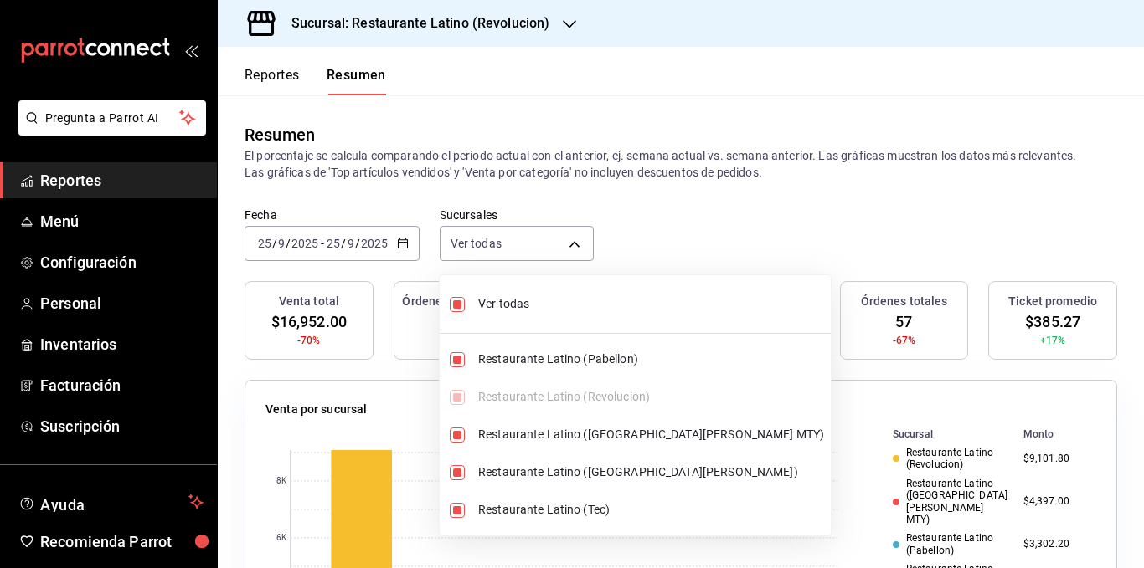
checkbox input "false"
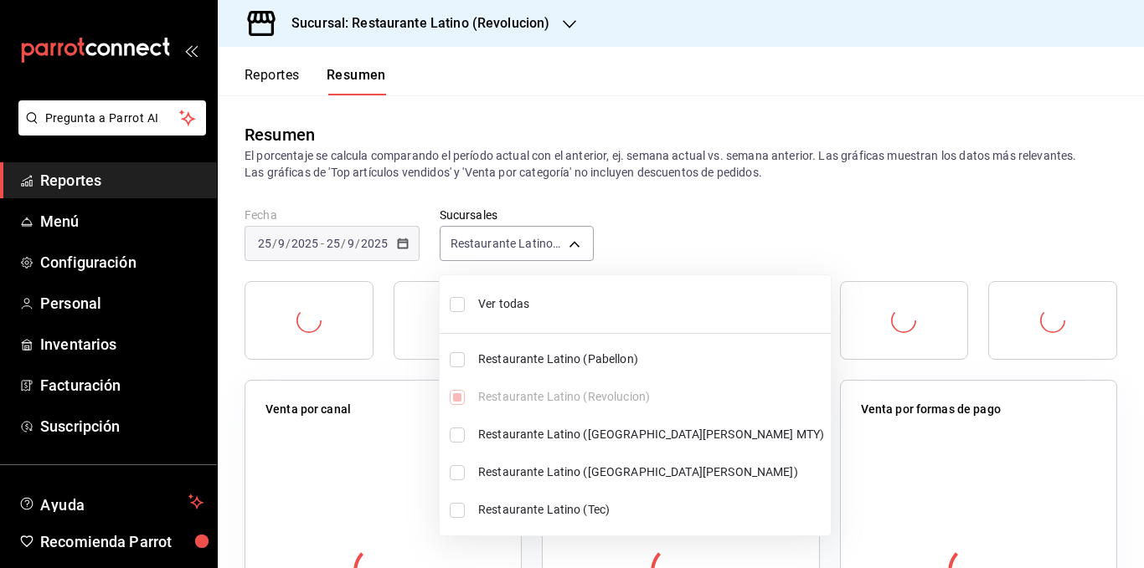
click at [600, 163] on div at bounding box center [572, 284] width 1144 height 568
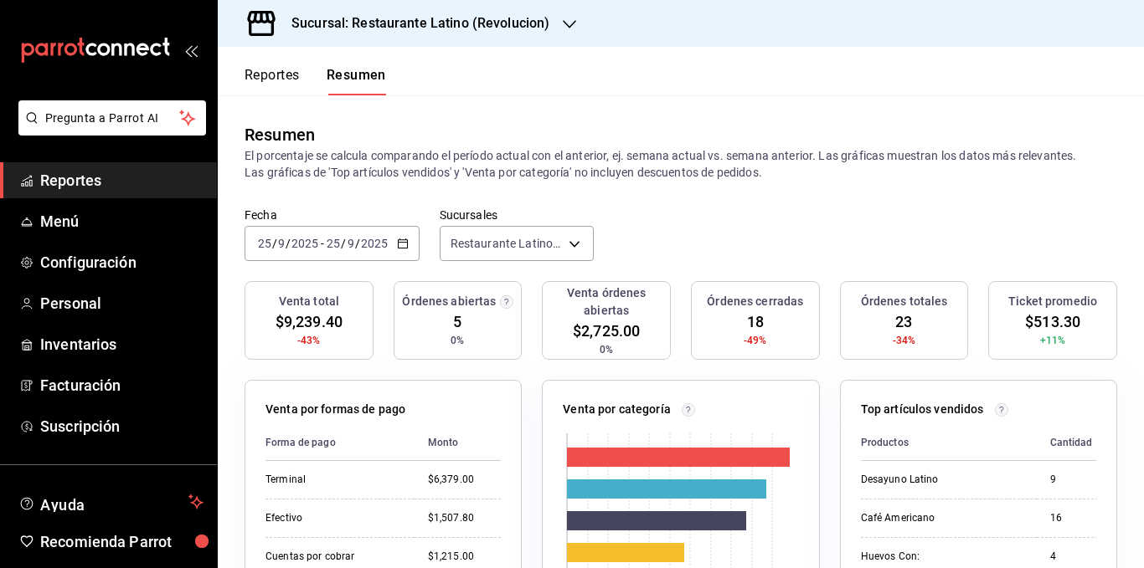
click at [540, 146] on div "Resumen" at bounding box center [680, 134] width 872 height 25
click at [642, 170] on p "El porcentaje se calcula comparando el período actual con el anterior, ej. sema…" at bounding box center [680, 163] width 872 height 33
click at [527, 321] on div "Venta total $9,239.40 -43% Órdenes abiertas 5 0% Venta órdenes abiertas $2,725.…" at bounding box center [680, 330] width 872 height 99
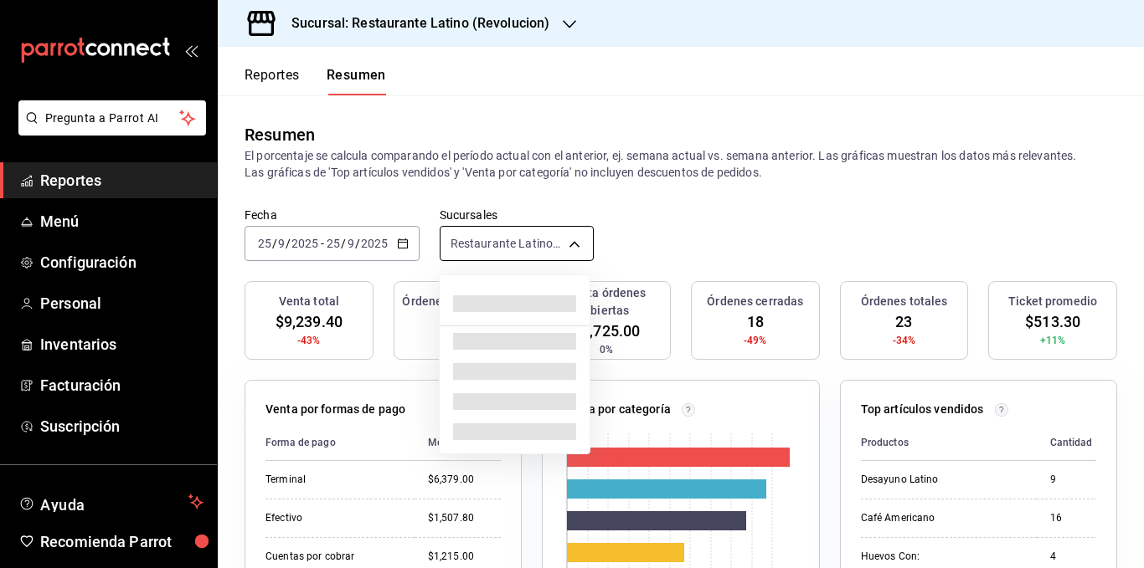
click at [553, 249] on body "Pregunta a Parrot AI Reportes Menú Configuración Personal Inventarios Facturaci…" at bounding box center [572, 284] width 1144 height 568
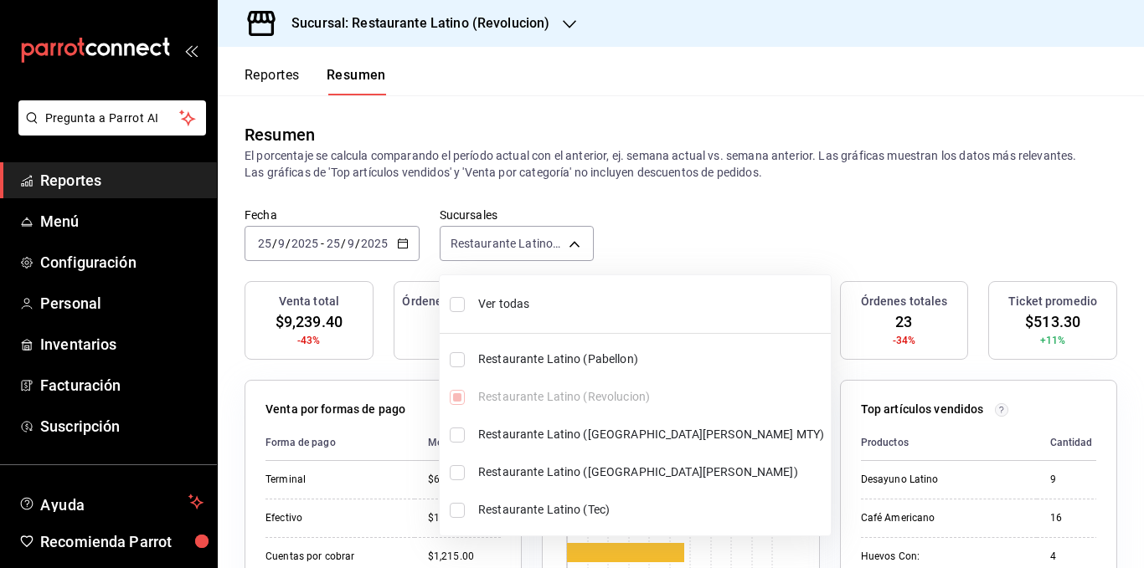
click at [525, 301] on span "Ver todas" at bounding box center [651, 305] width 346 height 18
type input "[object Object],[object Object],[object Object],[object Object],[object Object]"
checkbox input "true"
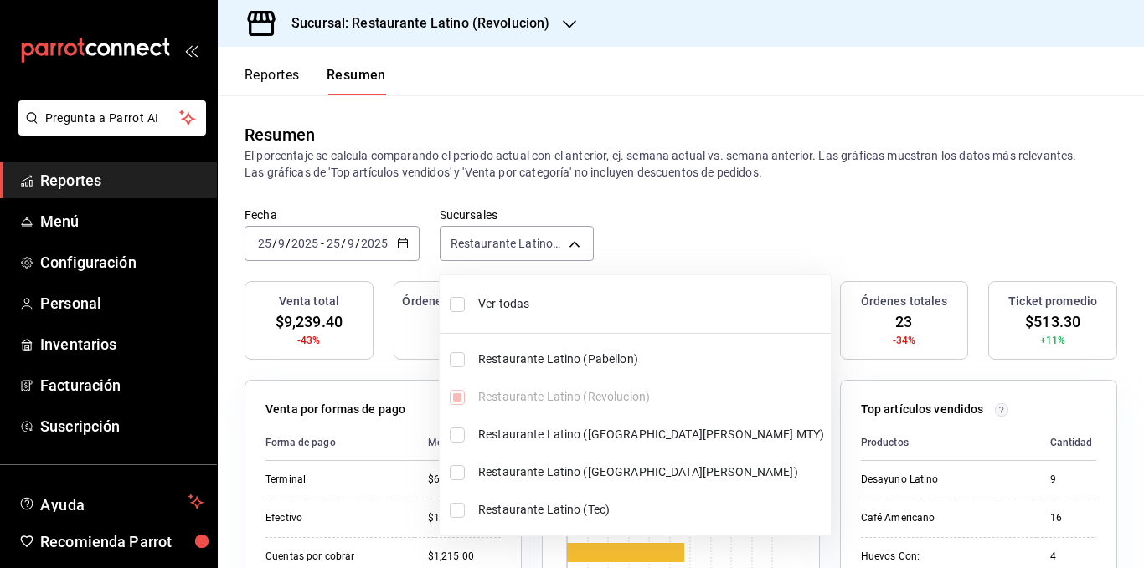
checkbox input "true"
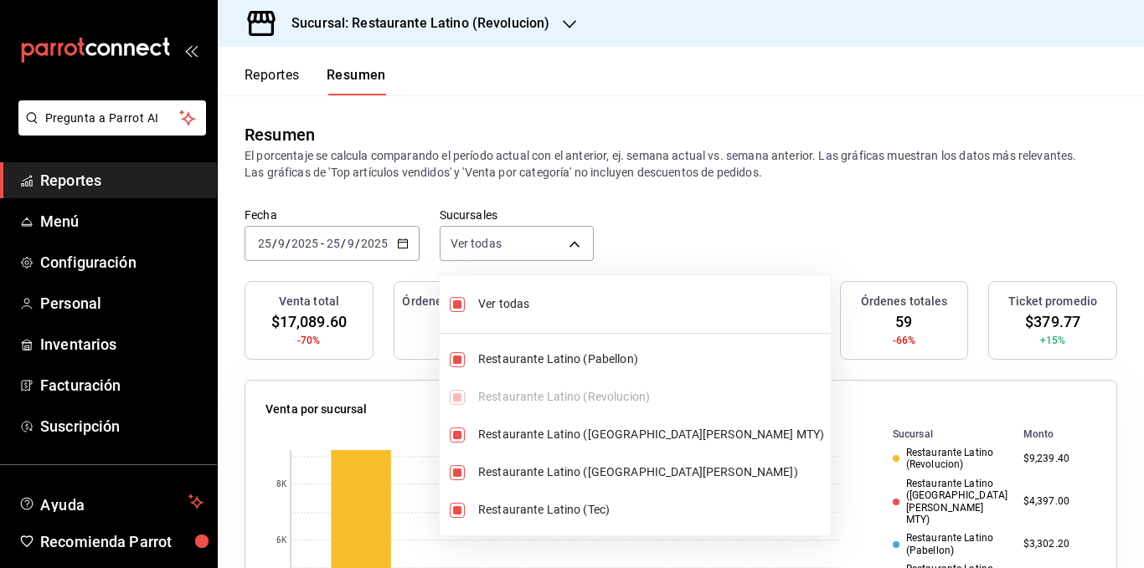
click at [563, 146] on div at bounding box center [572, 284] width 1144 height 568
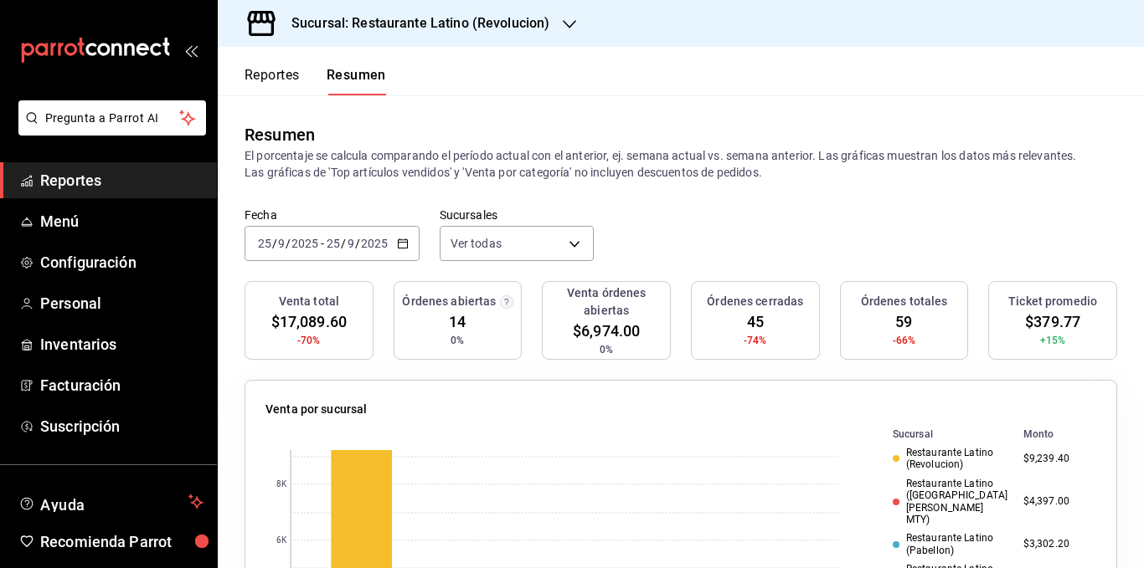
click at [530, 151] on p "El porcentaje se calcula comparando el período actual con el anterior, ej. sema…" at bounding box center [680, 163] width 872 height 33
click at [528, 301] on div "Venta total $17,089.60 -70% Órdenes abiertas 14 0% Venta órdenes abiertas $6,97…" at bounding box center [680, 330] width 872 height 99
click at [570, 244] on body "Pregunta a Parrot AI Reportes Menú Configuración Personal Inventarios Facturaci…" at bounding box center [572, 284] width 1144 height 568
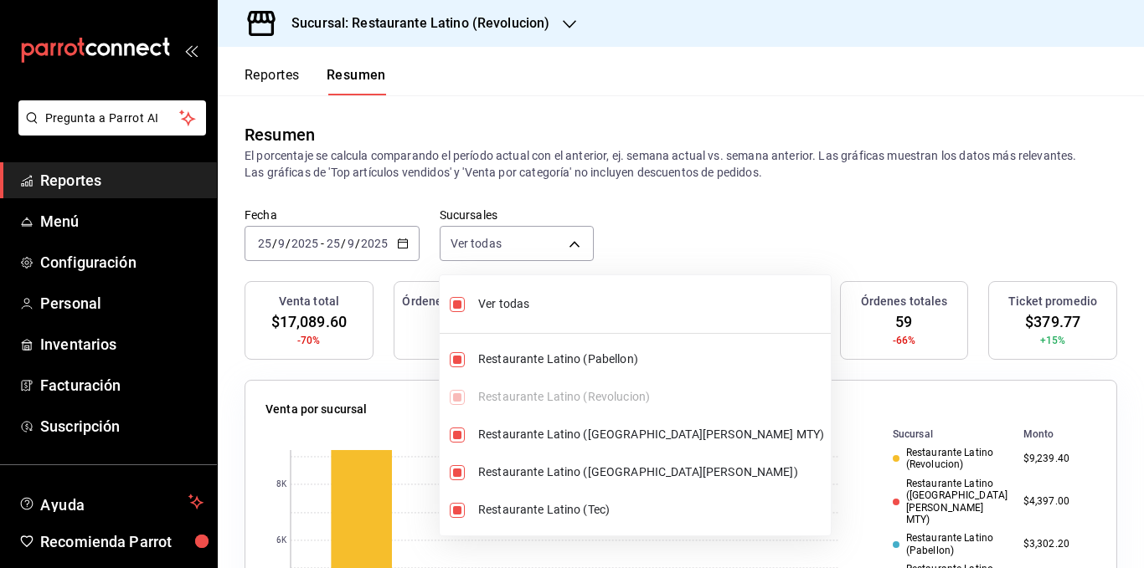
click at [525, 304] on span "Ver todas" at bounding box center [651, 305] width 346 height 18
type input "[object Object]"
checkbox input "false"
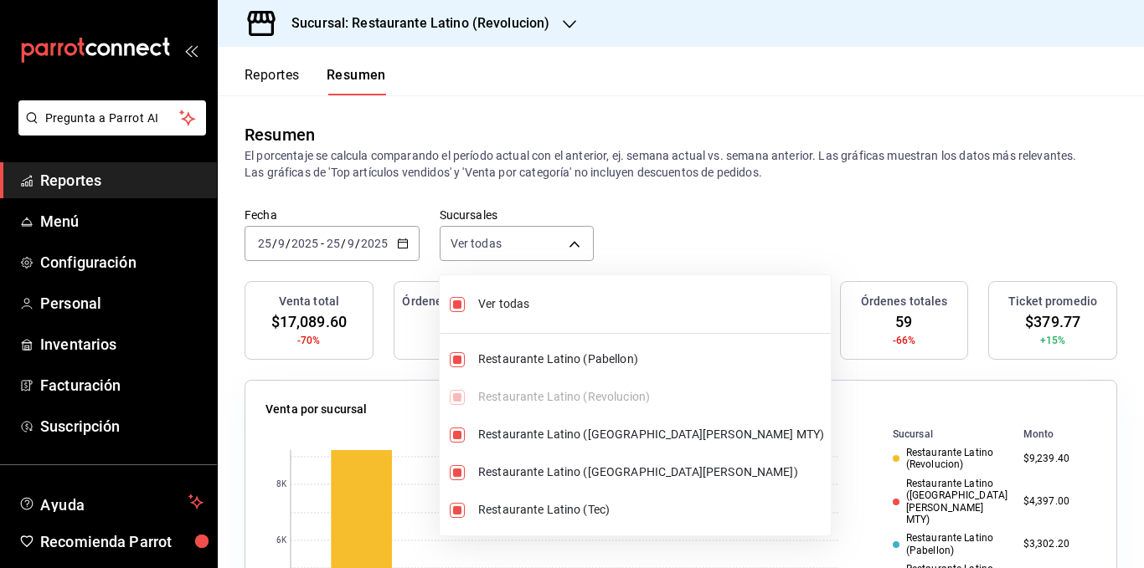
checkbox input "false"
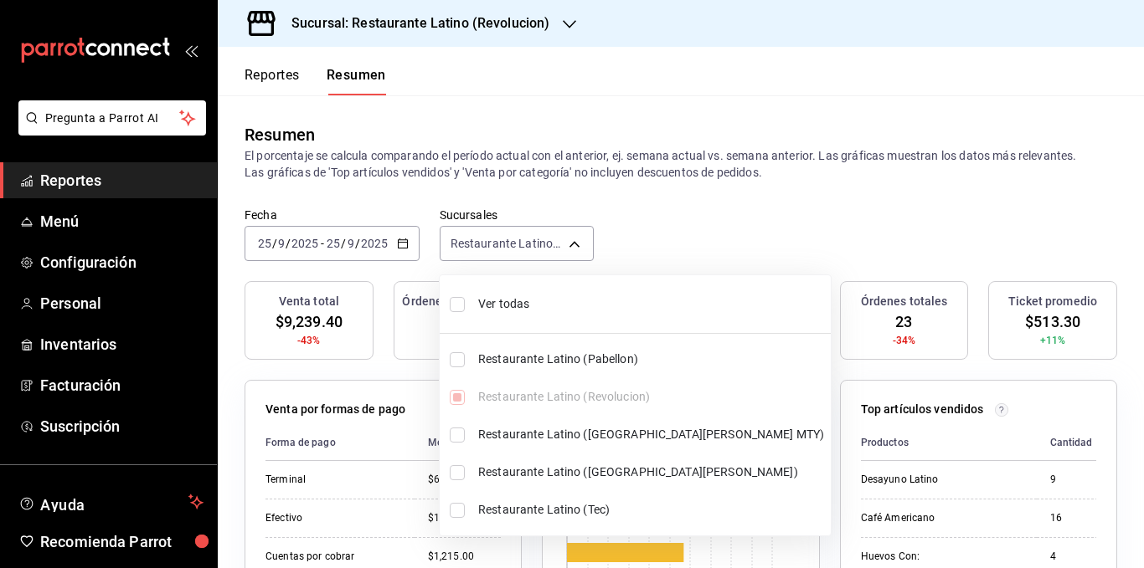
click at [554, 172] on div at bounding box center [572, 284] width 1144 height 568
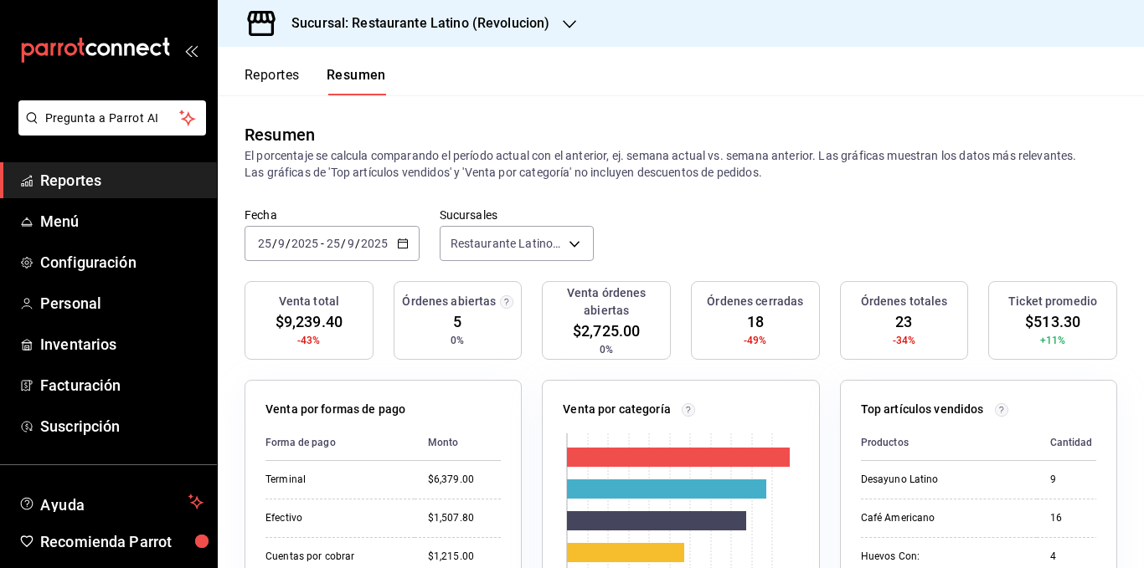
click at [554, 169] on p "El porcentaje se calcula comparando el período actual con el anterior, ej. sema…" at bounding box center [680, 163] width 872 height 33
click at [525, 296] on div "Venta total $9,239.40 -43% Órdenes abiertas 5 0% Venta órdenes abiertas $2,725.…" at bounding box center [680, 330] width 872 height 99
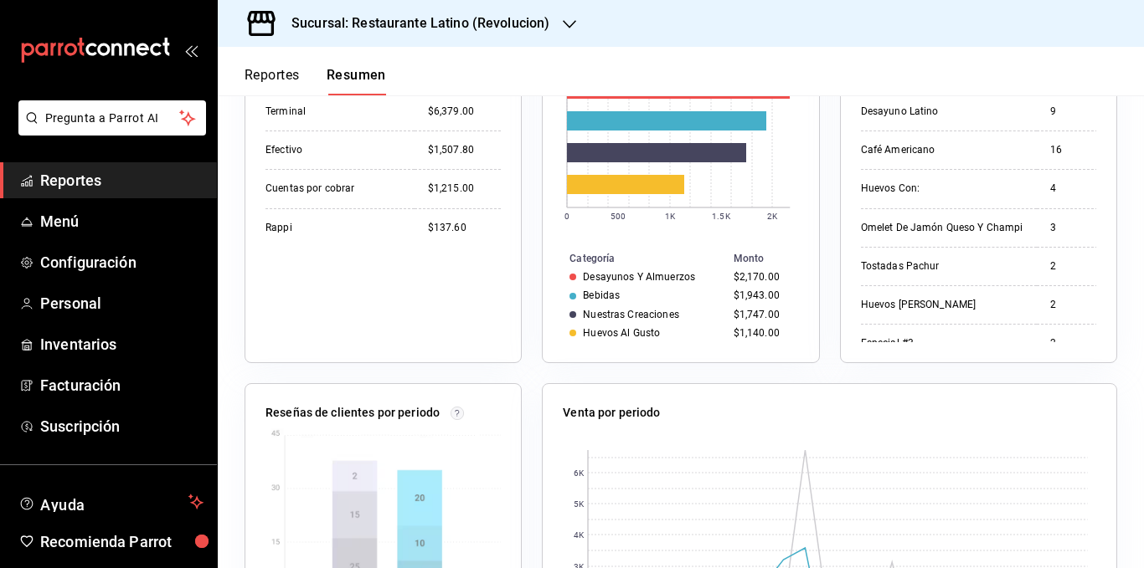
scroll to position [419, 0]
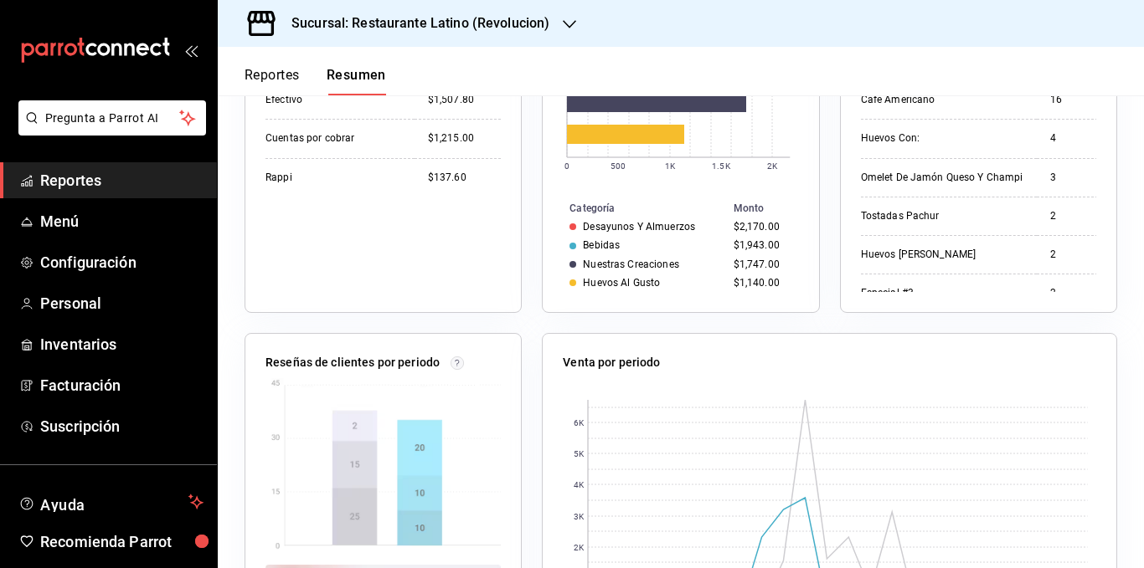
click at [527, 219] on div "Venta por categoría 0 500 1K 1.5K 2K Categoría Monto Desayunos Y Almuerzos $2,1…" at bounding box center [670, 127] width 297 height 372
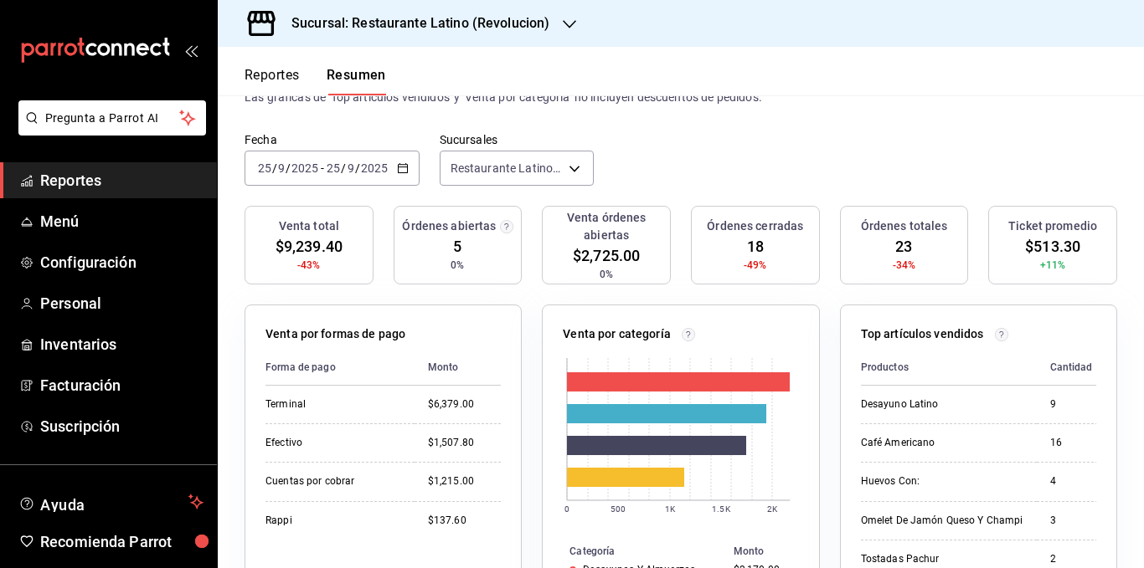
scroll to position [0, 0]
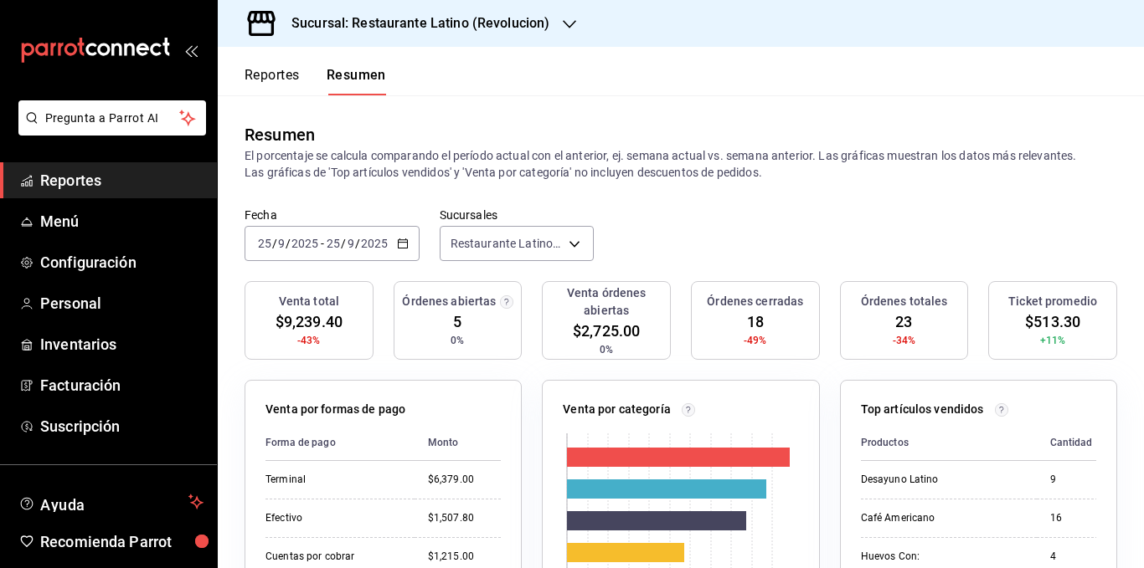
click at [541, 171] on p "El porcentaje se calcula comparando el período actual con el anterior, ej. sema…" at bounding box center [680, 163] width 872 height 33
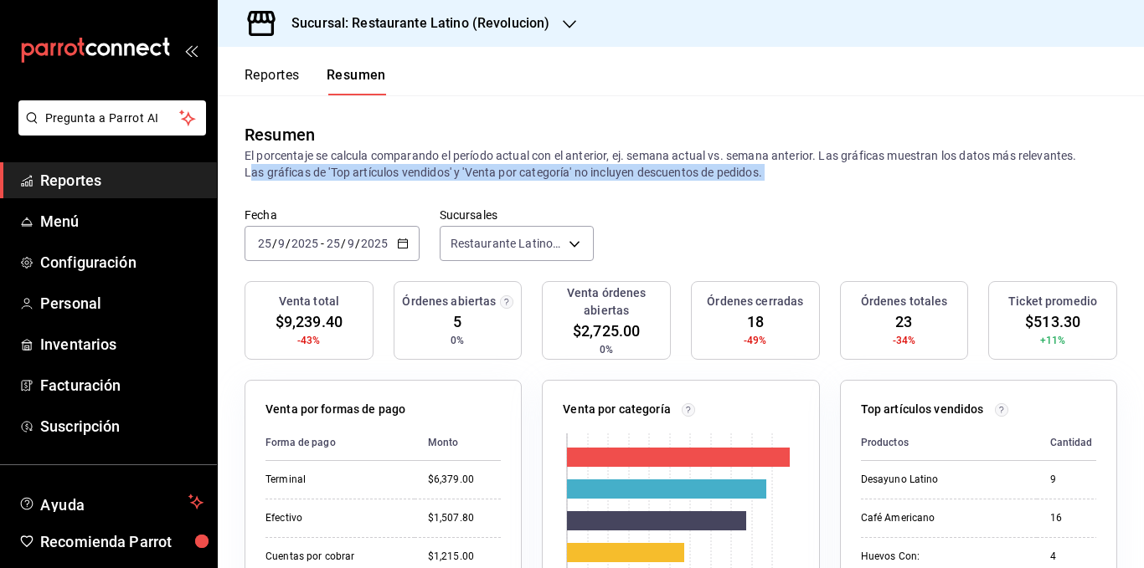
click at [541, 171] on p "El porcentaje se calcula comparando el período actual con el anterior, ej. sema…" at bounding box center [680, 163] width 872 height 33
click at [586, 168] on p "El porcentaje se calcula comparando el período actual con el anterior, ej. sema…" at bounding box center [680, 163] width 872 height 33
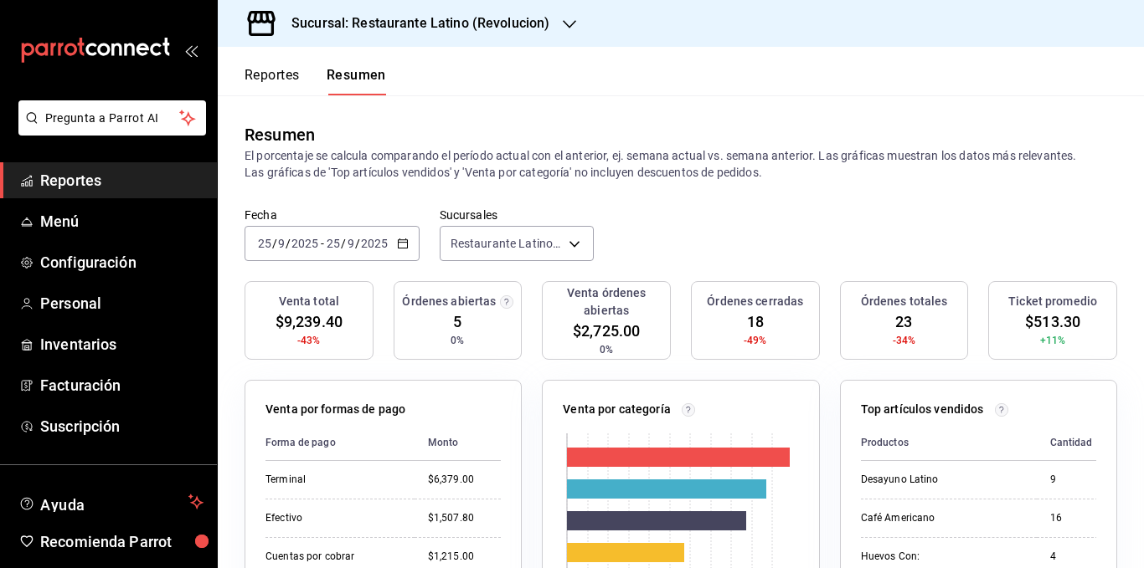
click at [523, 155] on p "El porcentaje se calcula comparando el período actual con el anterior, ej. sema…" at bounding box center [680, 163] width 872 height 33
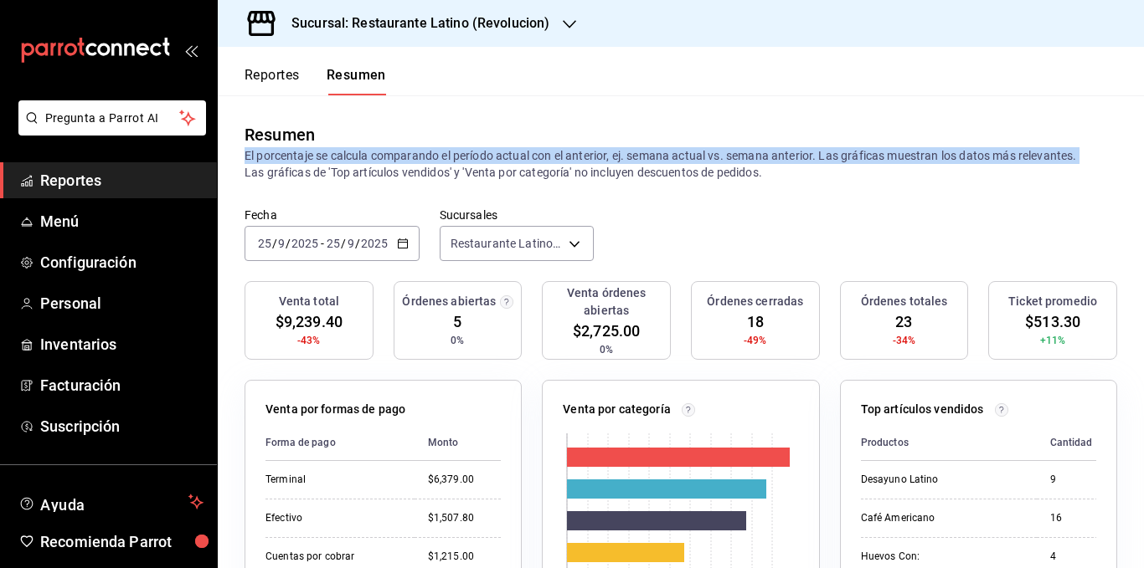
click at [523, 155] on p "El porcentaje se calcula comparando el período actual con el anterior, ej. sema…" at bounding box center [680, 163] width 872 height 33
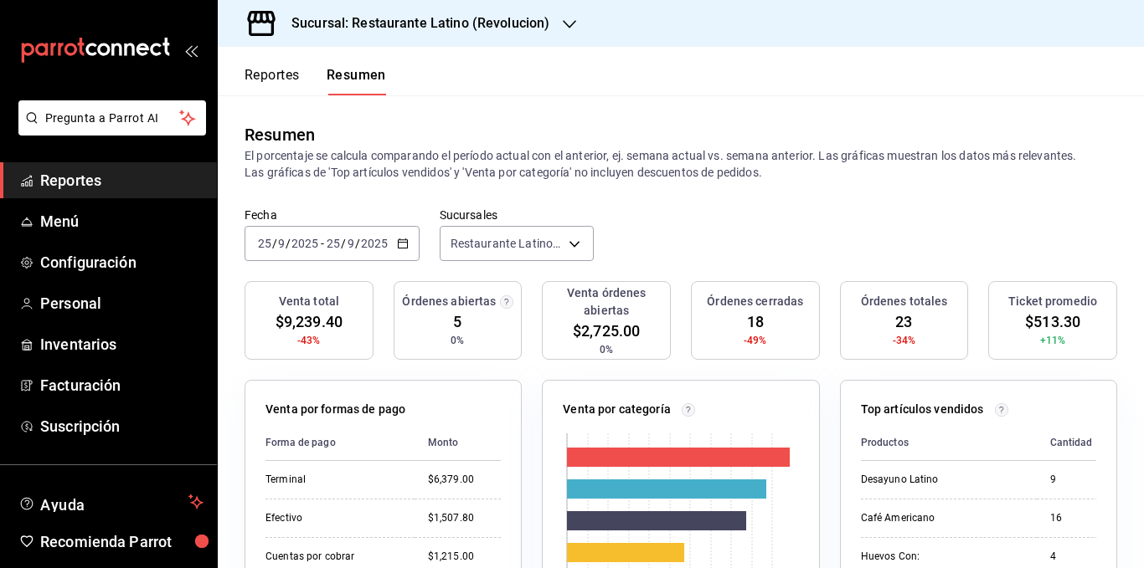
click at [482, 173] on p "El porcentaje se calcula comparando el período actual con el anterior, ej. sema…" at bounding box center [680, 163] width 872 height 33
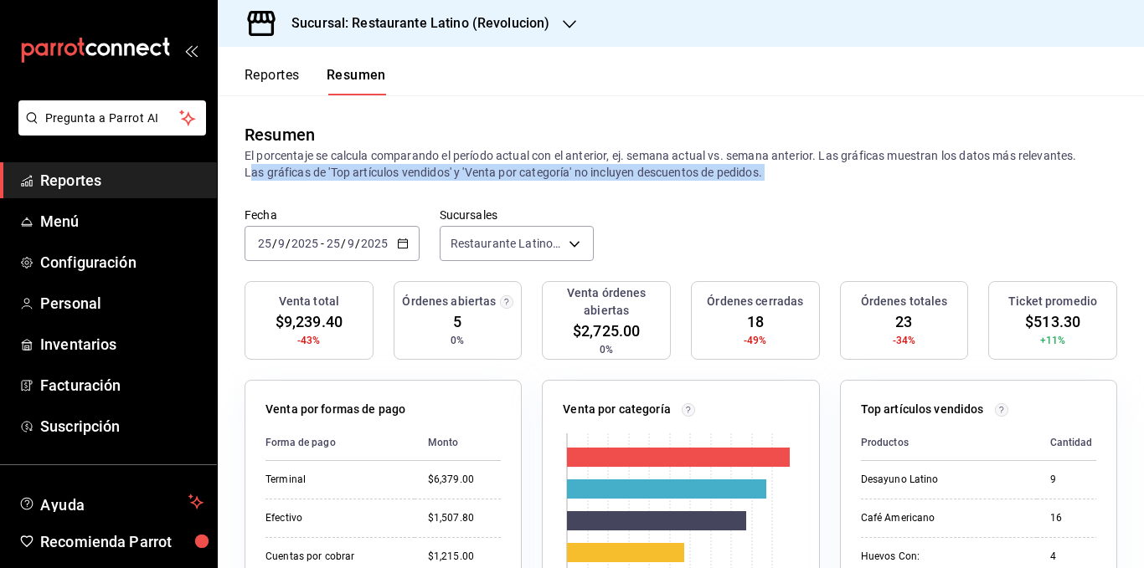
click at [482, 173] on p "El porcentaje se calcula comparando el período actual con el anterior, ej. sema…" at bounding box center [680, 163] width 872 height 33
click at [540, 173] on p "El porcentaje se calcula comparando el período actual con el anterior, ej. sema…" at bounding box center [680, 163] width 872 height 33
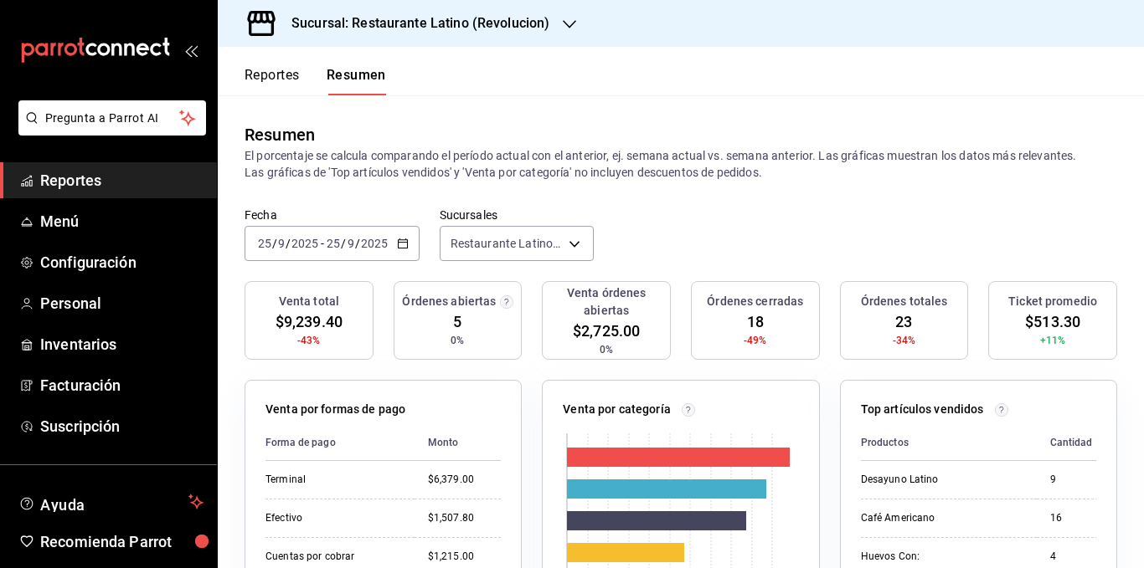
click at [582, 174] on p "El porcentaje se calcula comparando el período actual con el anterior, ej. sema…" at bounding box center [680, 163] width 872 height 33
click at [719, 153] on p "El porcentaje se calcula comparando el período actual con el anterior, ej. sema…" at bounding box center [680, 163] width 872 height 33
click at [825, 154] on p "El porcentaje se calcula comparando el período actual con el anterior, ej. sema…" at bounding box center [680, 163] width 872 height 33
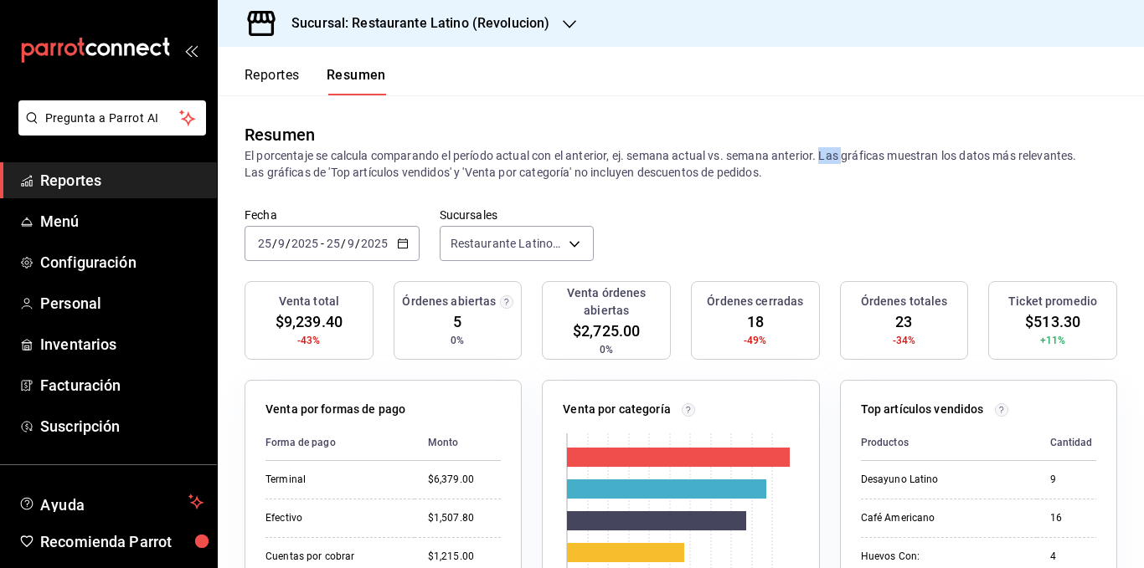
click at [825, 154] on p "El porcentaje se calcula comparando el período actual con el anterior, ej. sema…" at bounding box center [680, 163] width 872 height 33
click at [949, 152] on p "El porcentaje se calcula comparando el período actual con el anterior, ej. sema…" at bounding box center [680, 163] width 872 height 33
click at [1007, 152] on p "El porcentaje se calcula comparando el período actual con el anterior, ej. sema…" at bounding box center [680, 163] width 872 height 33
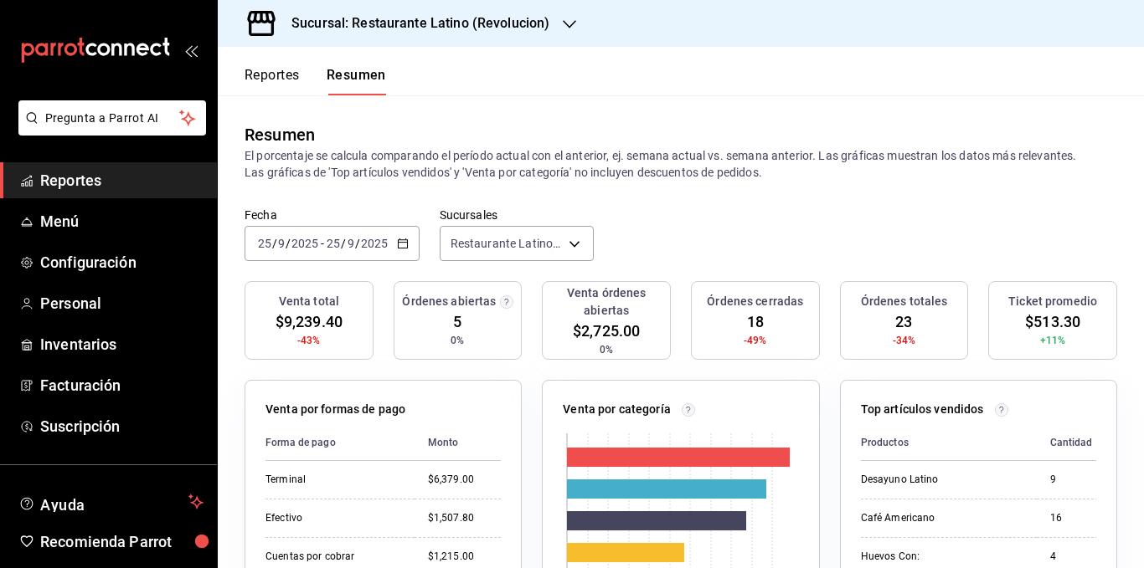
click at [1037, 154] on p "El porcentaje se calcula comparando el período actual con el anterior, ej. sema…" at bounding box center [680, 163] width 872 height 33
click at [337, 175] on p "El porcentaje se calcula comparando el período actual con el anterior, ej. sema…" at bounding box center [680, 163] width 872 height 33
click at [319, 173] on p "El porcentaje se calcula comparando el período actual con el anterior, ej. sema…" at bounding box center [680, 163] width 872 height 33
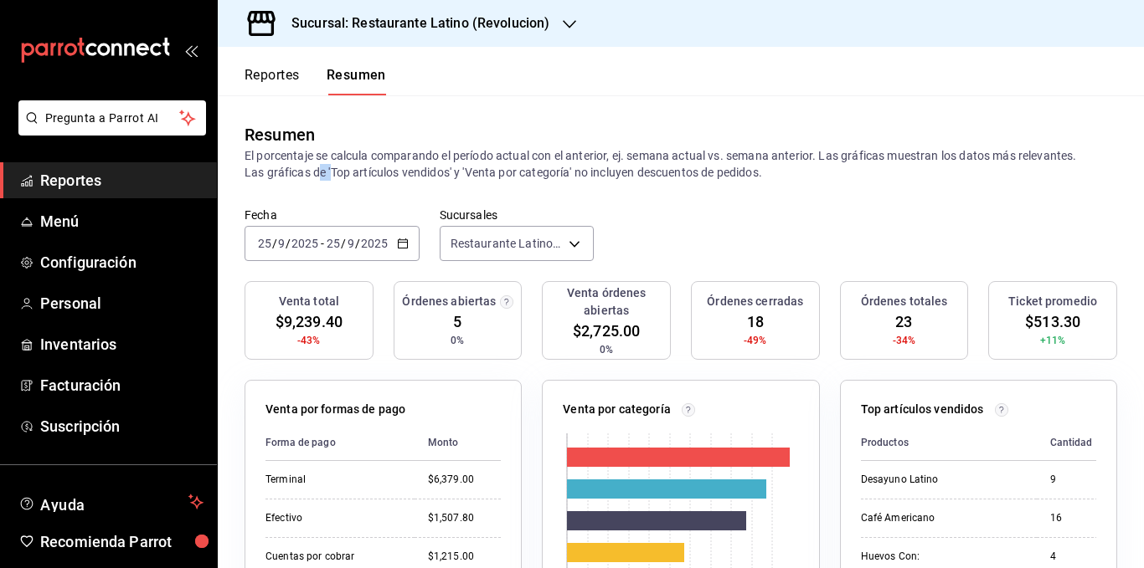
click at [319, 173] on p "El porcentaje se calcula comparando el período actual con el anterior, ej. sema…" at bounding box center [680, 163] width 872 height 33
click at [323, 152] on p "El porcentaje se calcula comparando el período actual con el anterior, ej. sema…" at bounding box center [680, 163] width 872 height 33
click at [447, 154] on p "El porcentaje se calcula comparando el período actual con el anterior, ej. sema…" at bounding box center [680, 163] width 872 height 33
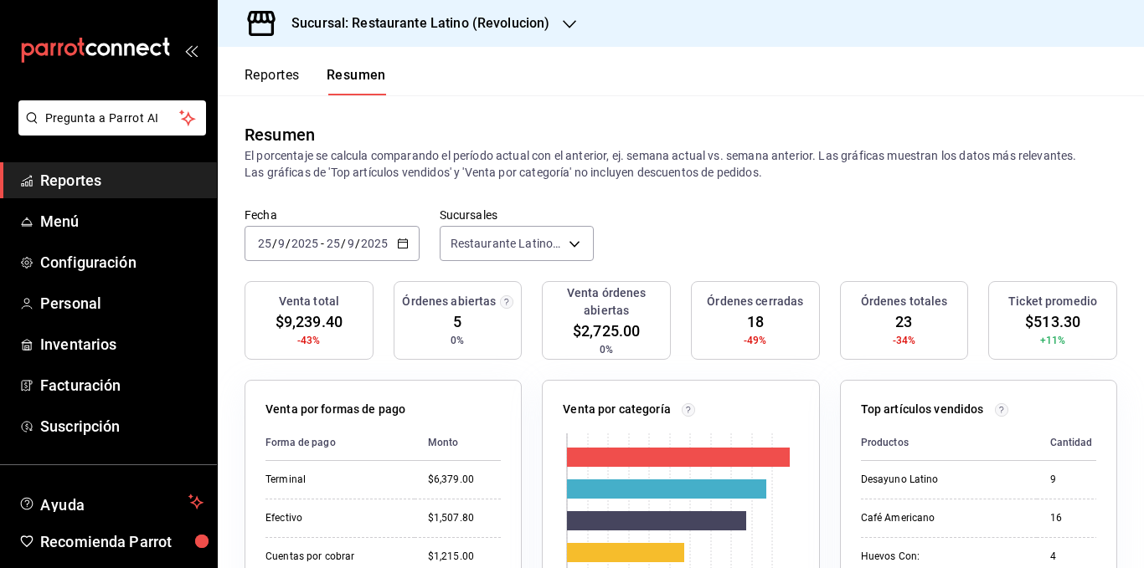
click at [561, 157] on p "El porcentaje se calcula comparando el período actual con el anterior, ej. sema…" at bounding box center [680, 163] width 872 height 33
click at [653, 173] on p "El porcentaje se calcula comparando el período actual con el anterior, ej. sema…" at bounding box center [680, 163] width 872 height 33
